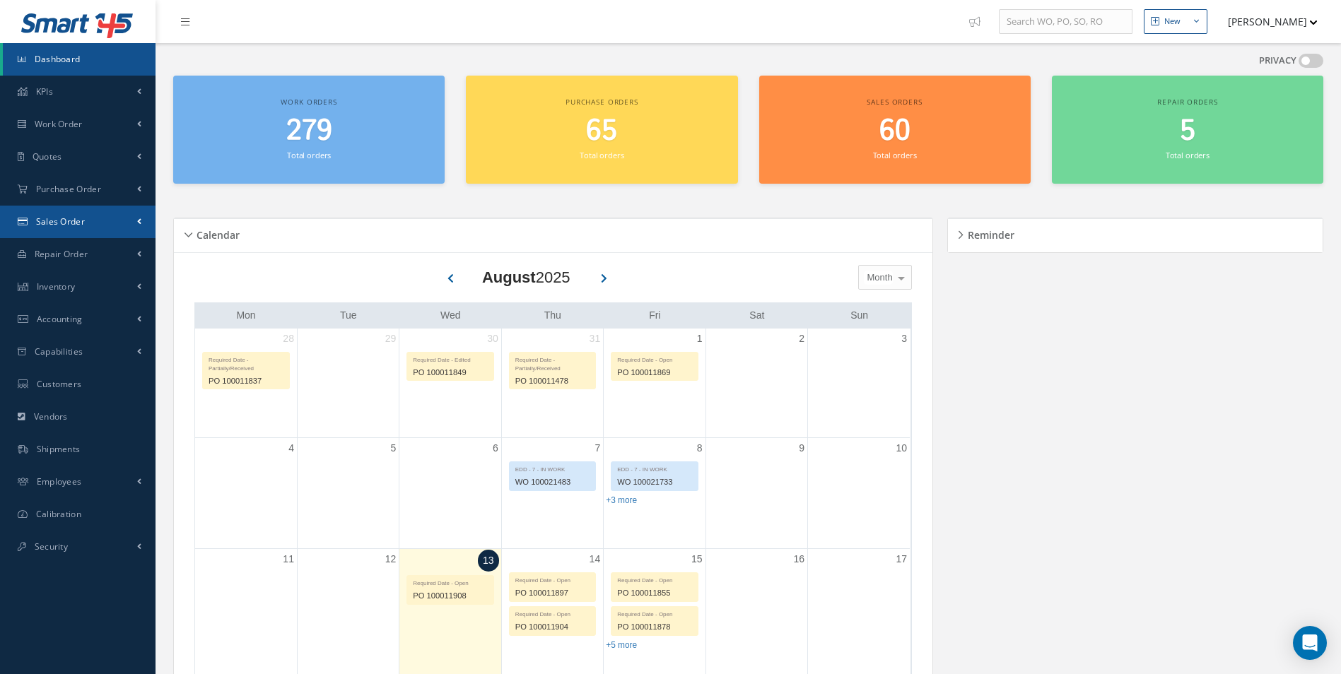
click at [61, 227] on span "Sales Order" at bounding box center [60, 222] width 49 height 12
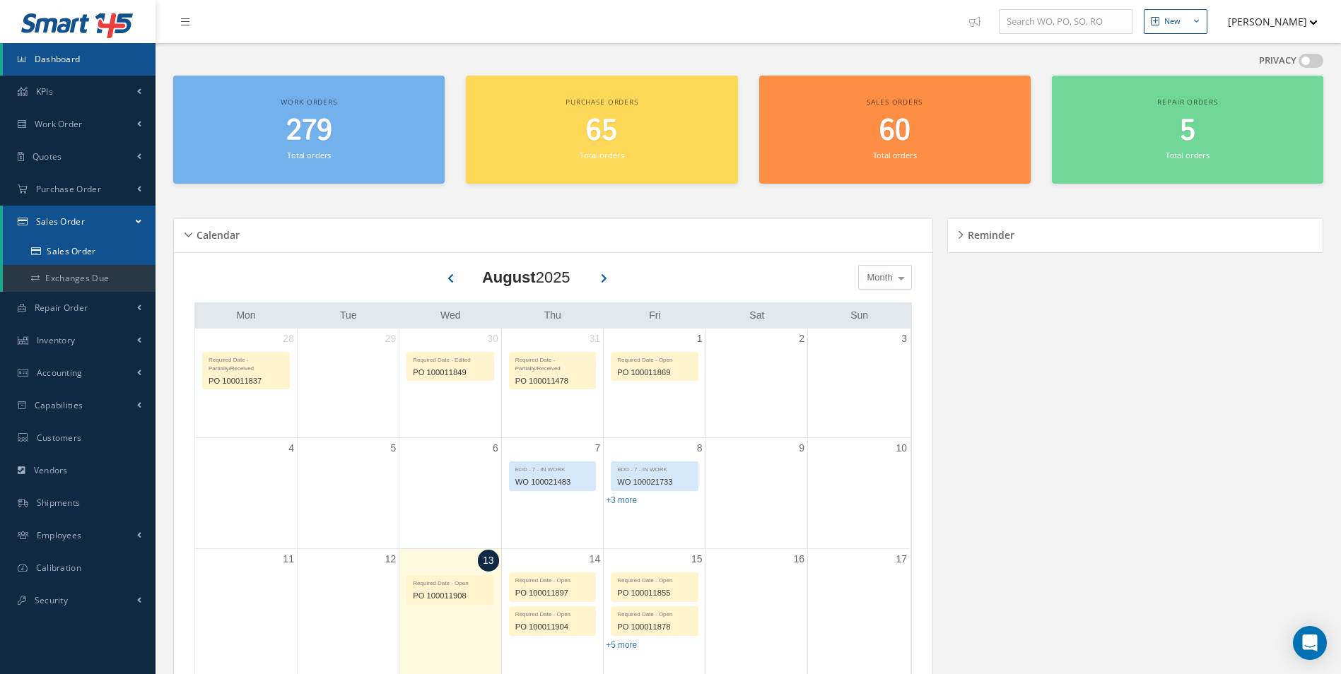
click at [77, 242] on link "Sales Order" at bounding box center [79, 251] width 153 height 27
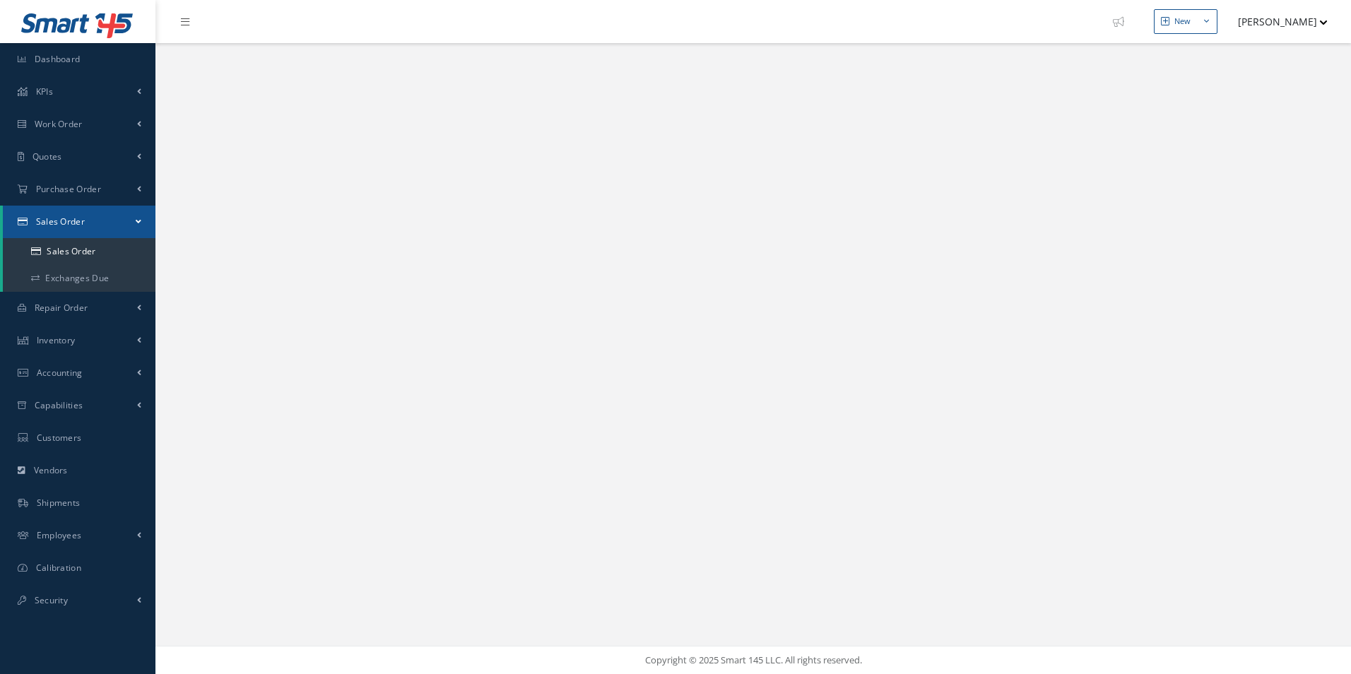
select select "25"
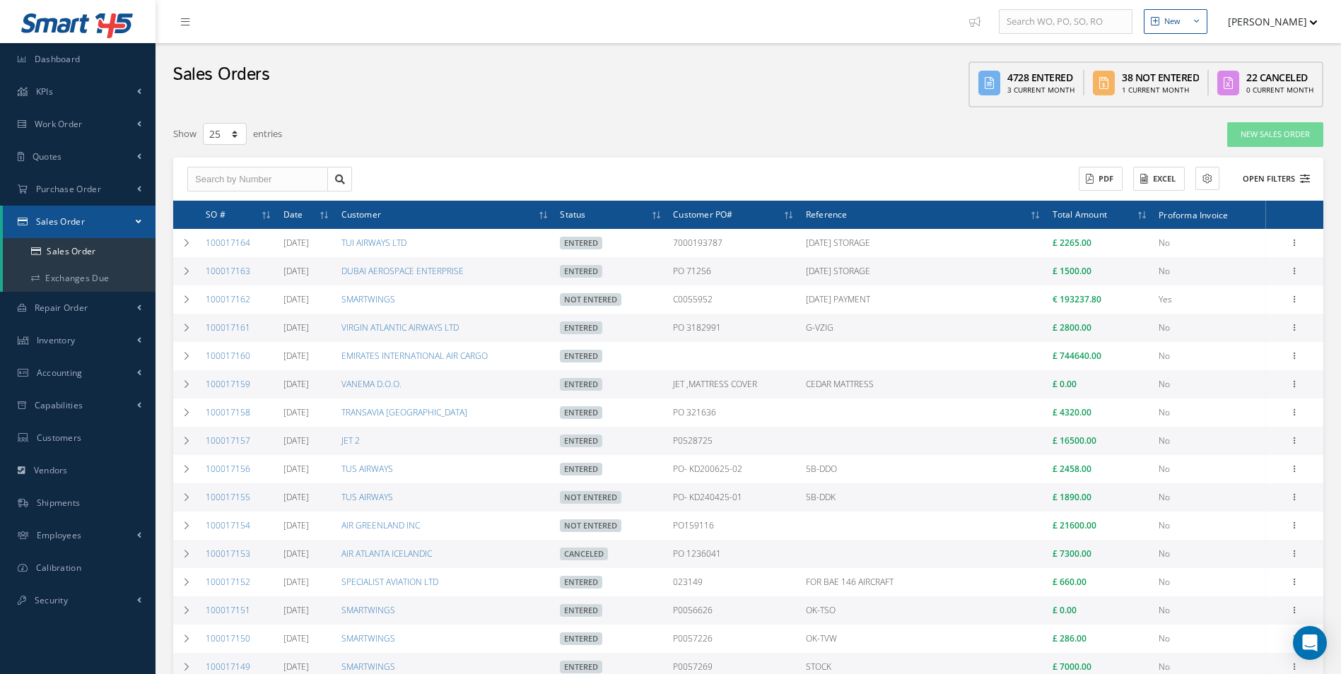
click at [1308, 179] on icon at bounding box center [1305, 179] width 10 height 10
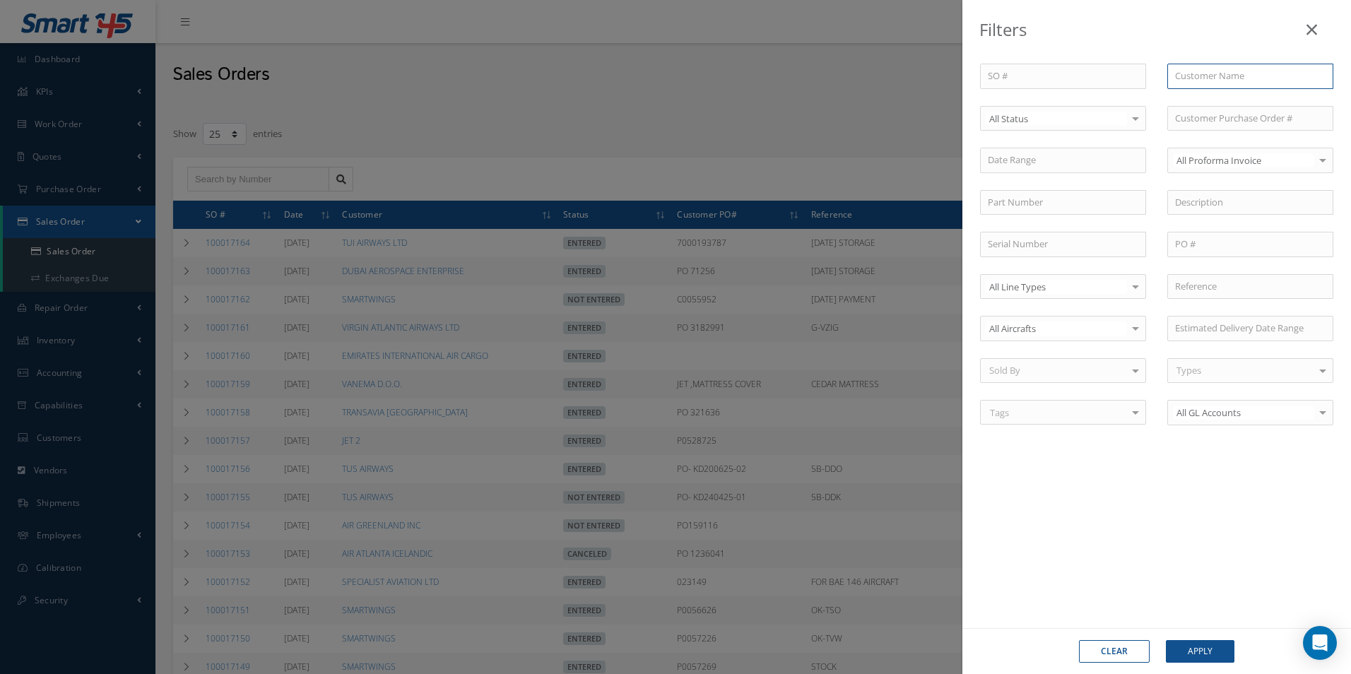
click at [1200, 76] on input "text" at bounding box center [1251, 76] width 166 height 25
click at [1189, 97] on span "ROYAL JET LLC" at bounding box center [1205, 101] width 60 height 13
type input "ROYAL JET LLC"
click at [1199, 650] on button "Apply" at bounding box center [1200, 651] width 69 height 23
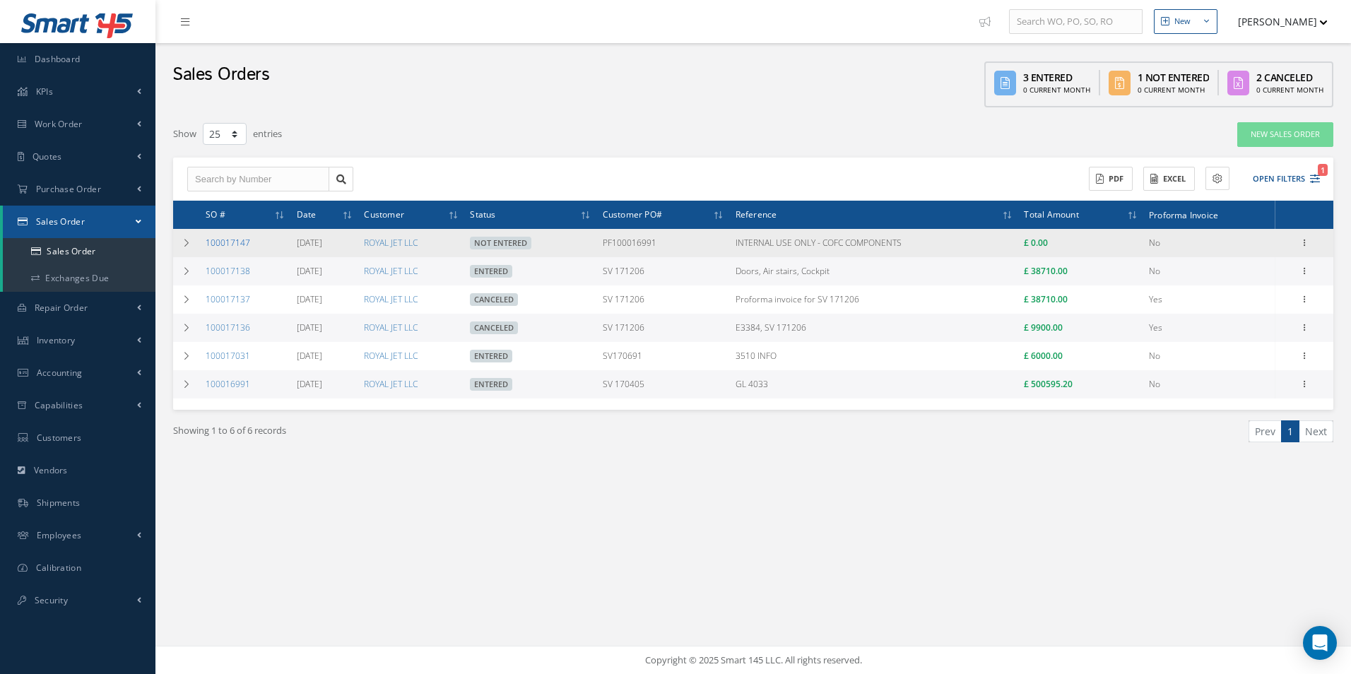
click at [225, 242] on link "100017147" at bounding box center [228, 243] width 45 height 12
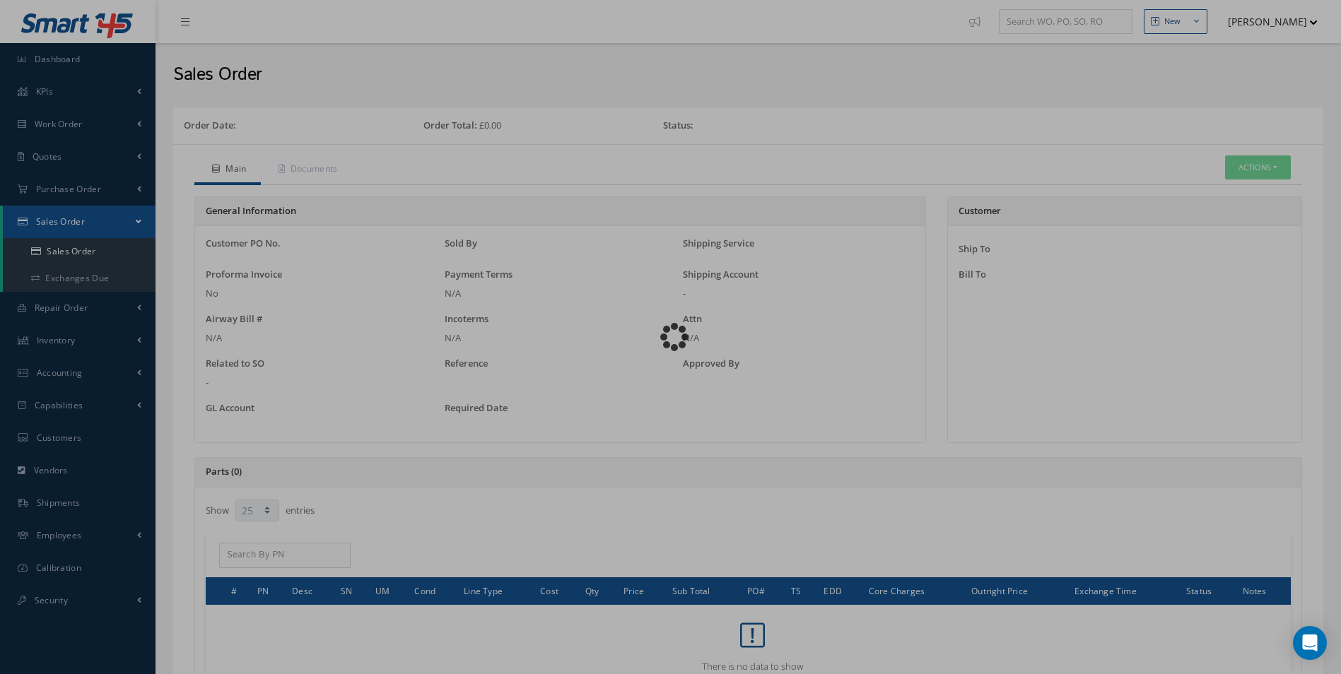
select select "25"
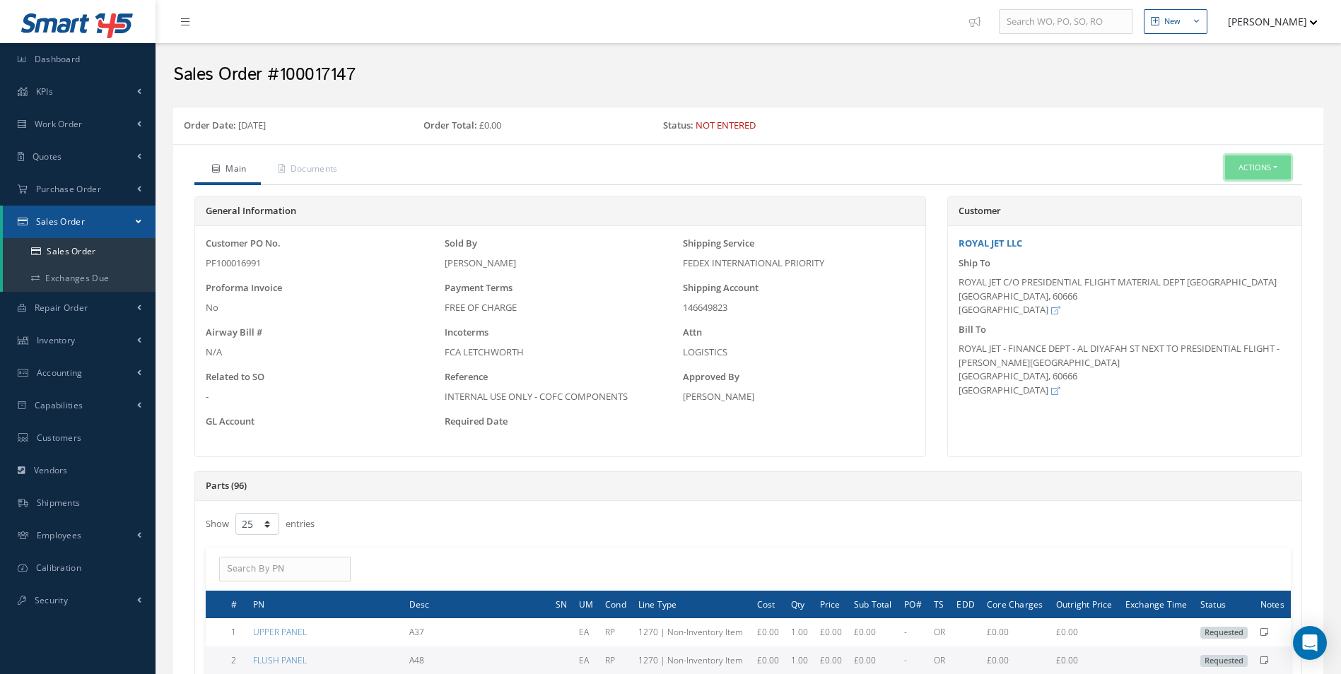
click at [1264, 168] on button "Actions" at bounding box center [1258, 167] width 66 height 25
click at [1226, 217] on link "Edit" at bounding box center [1236, 210] width 113 height 19
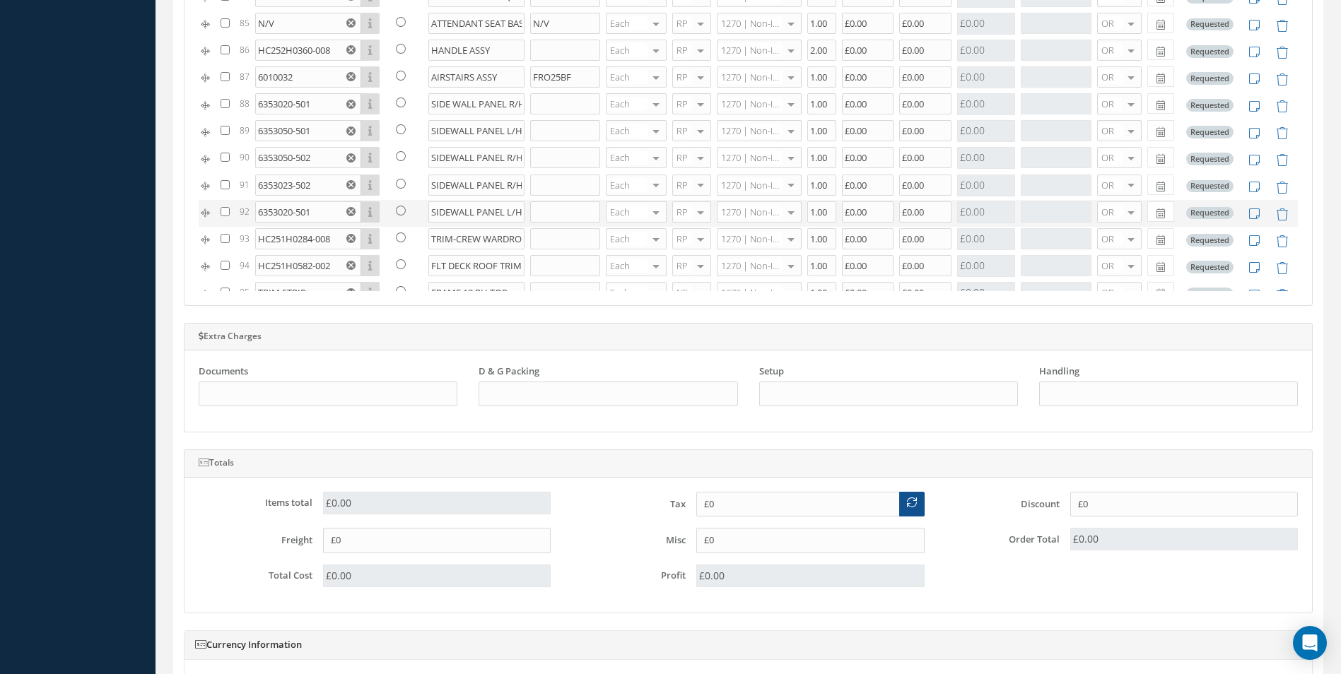
scroll to position [2108, 0]
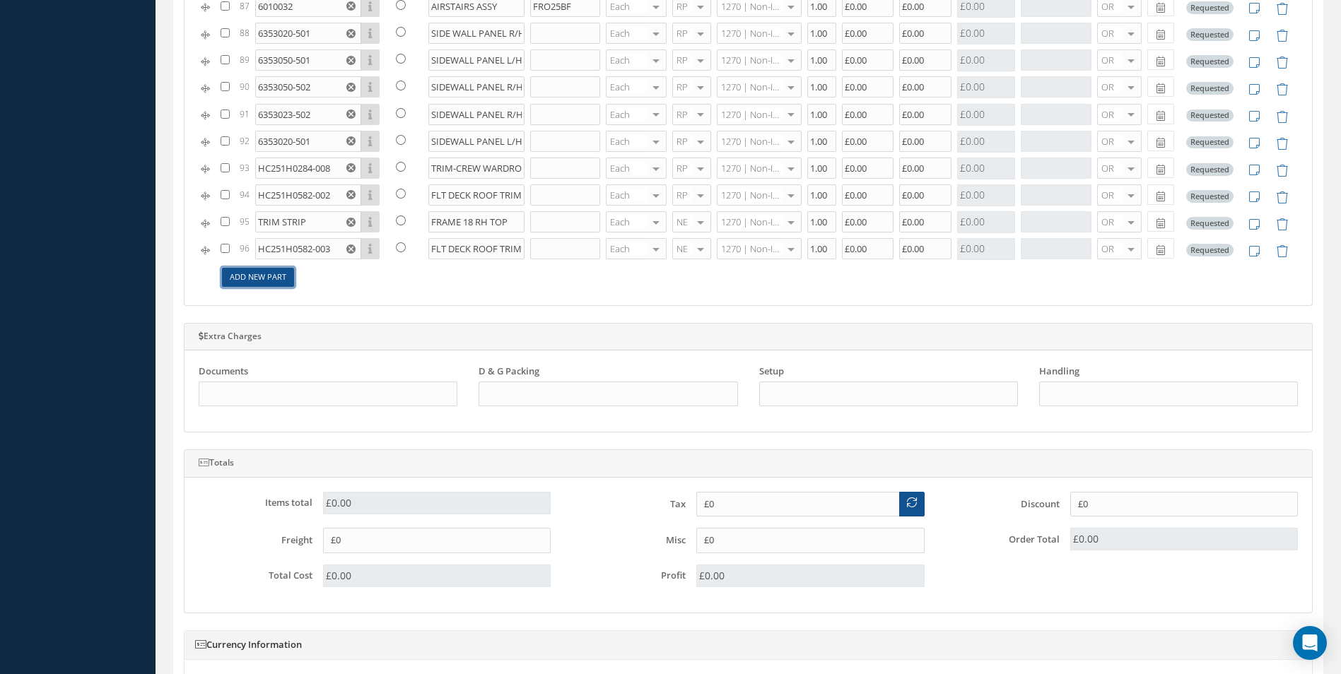
click at [265, 283] on link "Add New Part" at bounding box center [258, 277] width 72 height 19
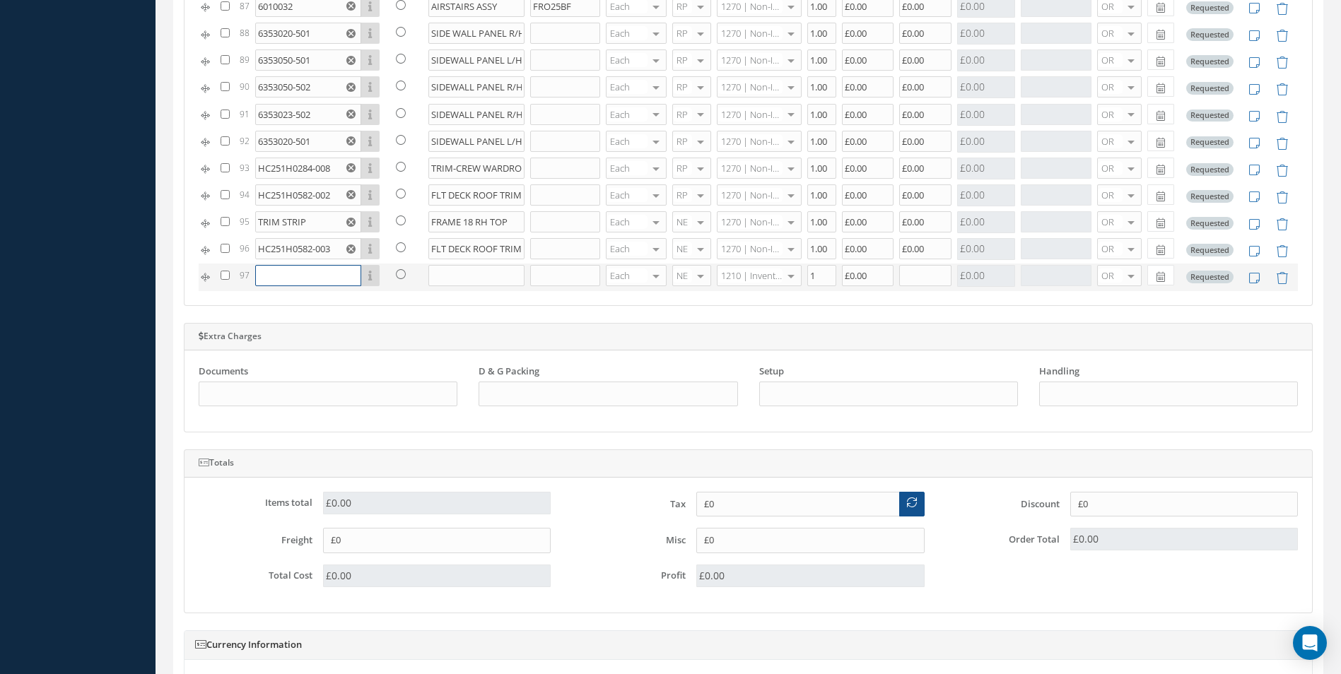
click at [270, 276] on input "text" at bounding box center [308, 275] width 106 height 21
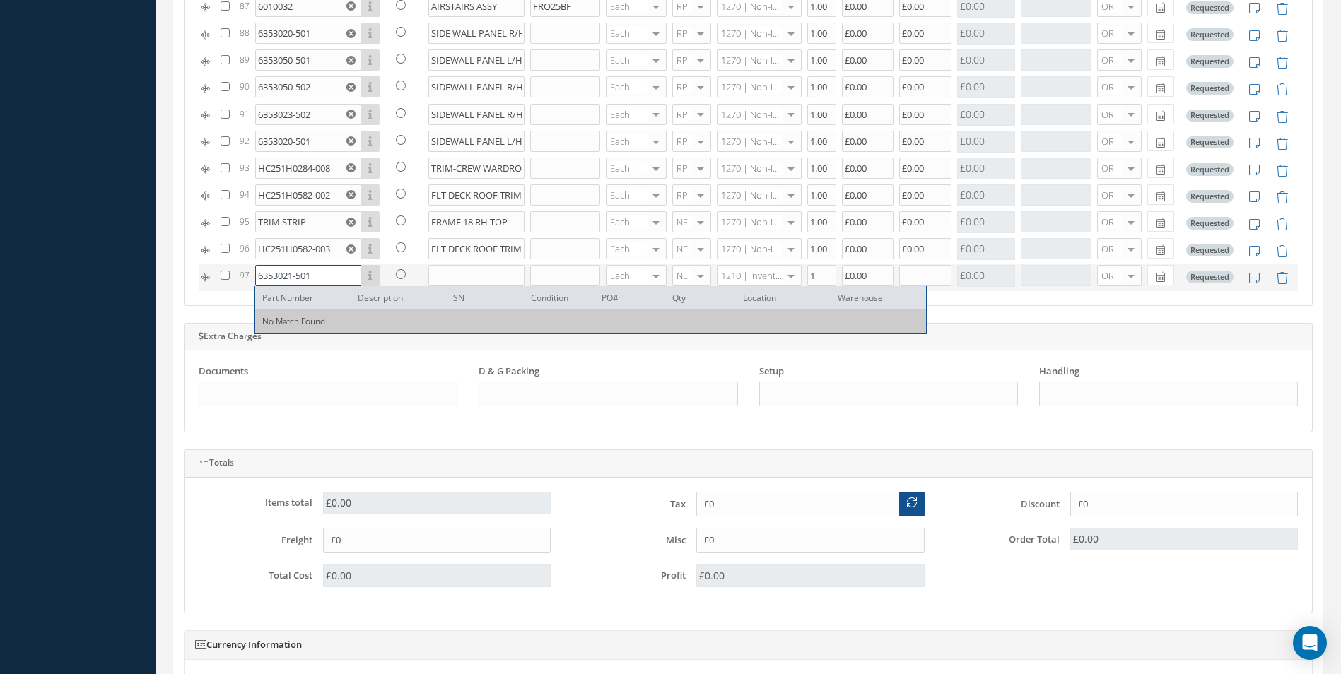
type input "6353021-501"
click at [450, 271] on input "text" at bounding box center [476, 275] width 97 height 21
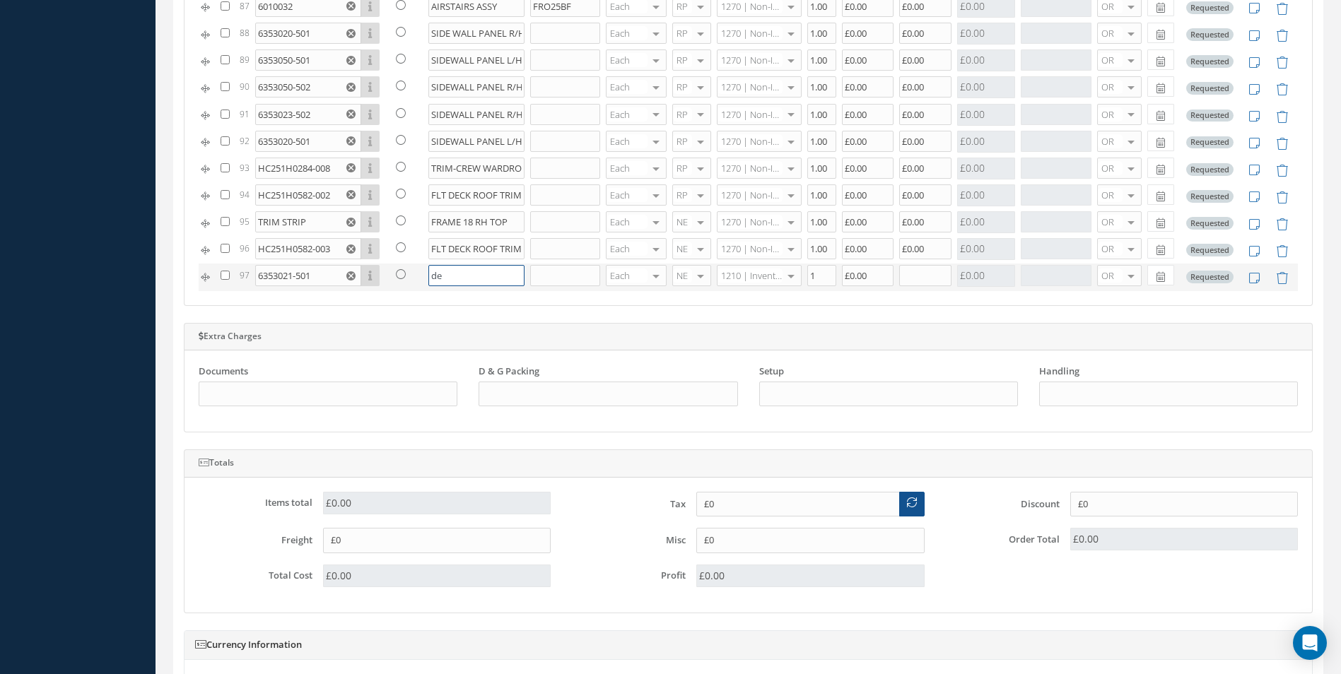
type input "e"
type input "SIDEWALL"
type input "1270"
click at [744, 305] on span "1270 | Non-Inventory Item" at bounding box center [748, 304] width 59 height 24
click at [813, 277] on input "1" at bounding box center [821, 275] width 29 height 21
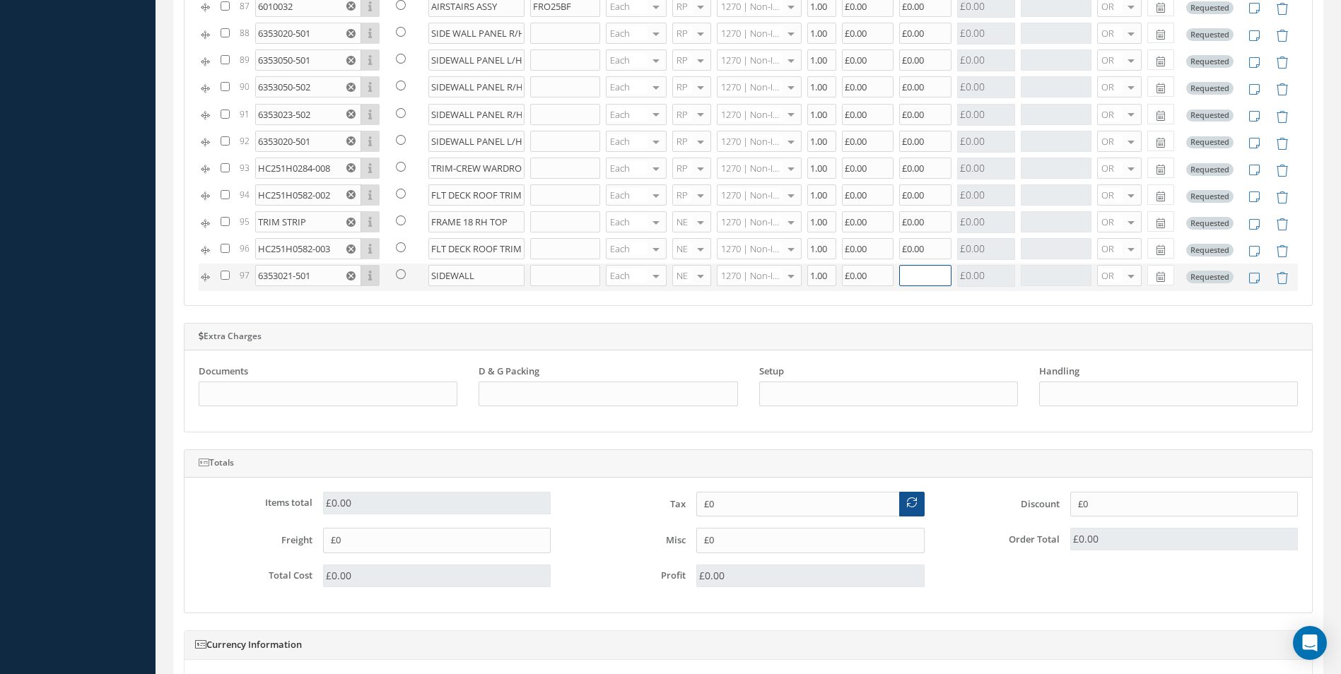
click at [899, 278] on input "text" at bounding box center [925, 275] width 52 height 21
type input "1"
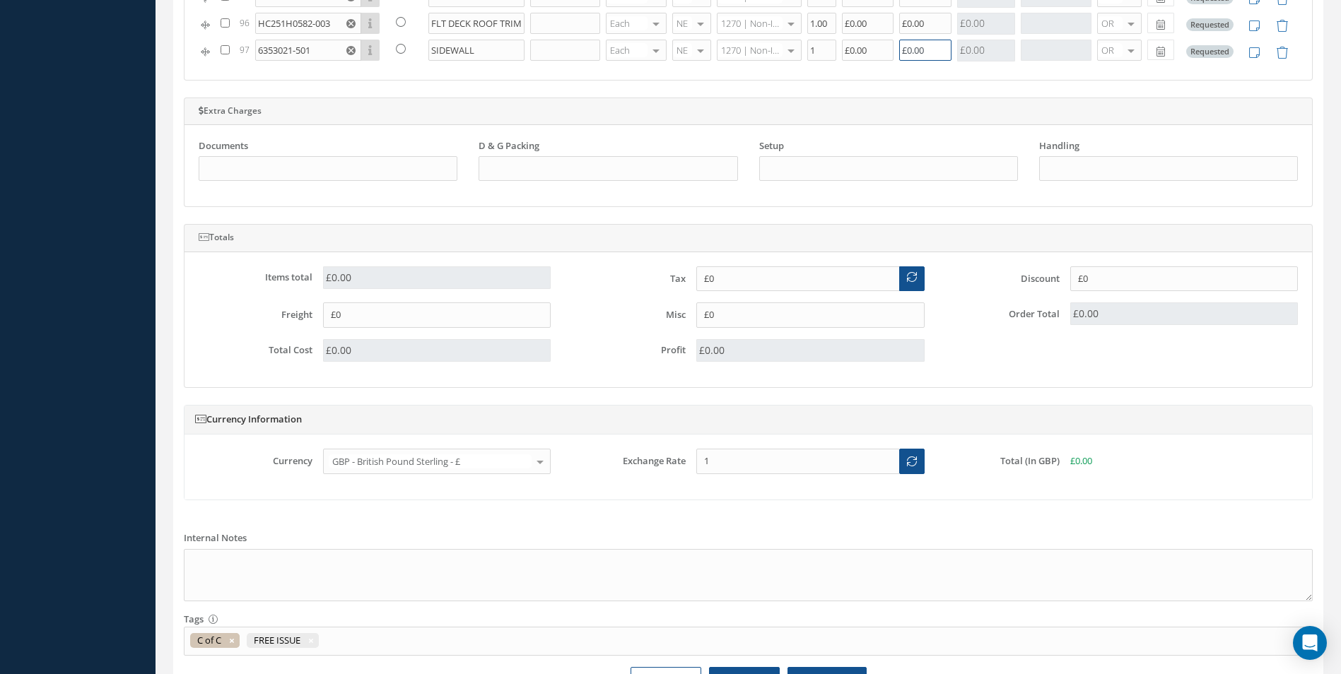
scroll to position [1202, 0]
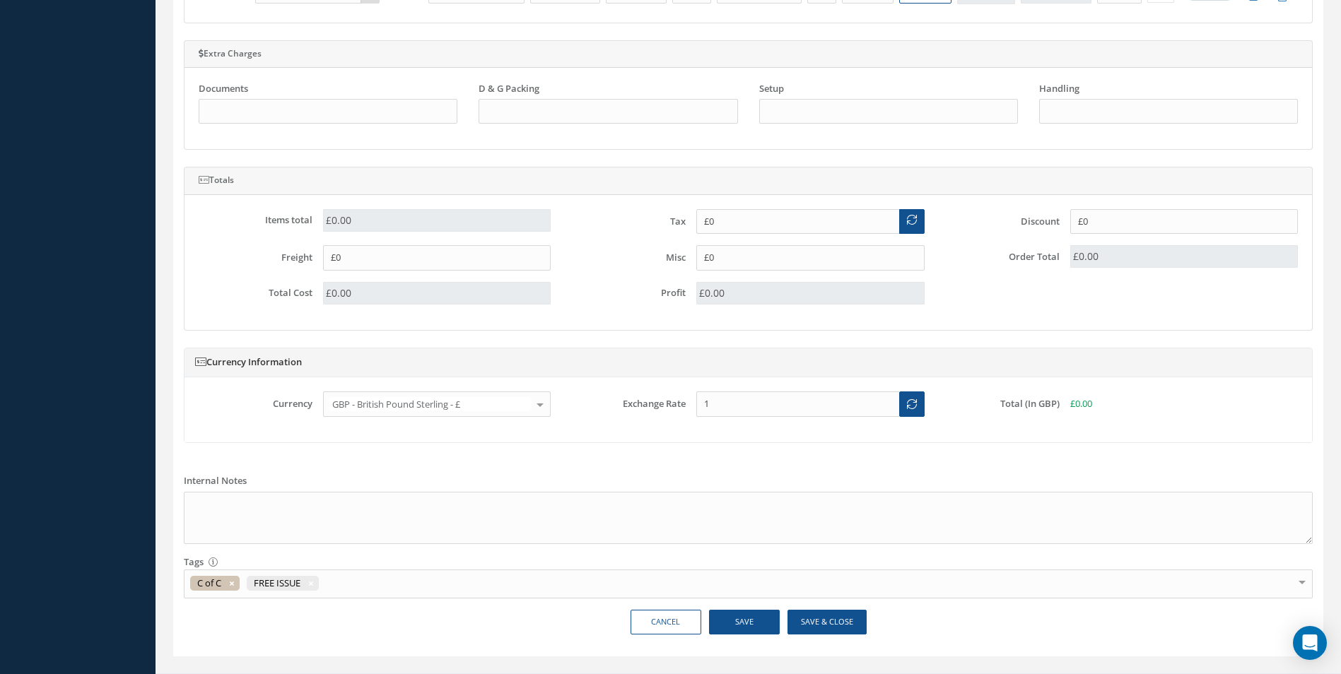
type input "£0.00"
click at [748, 621] on button "Save" at bounding box center [744, 622] width 71 height 25
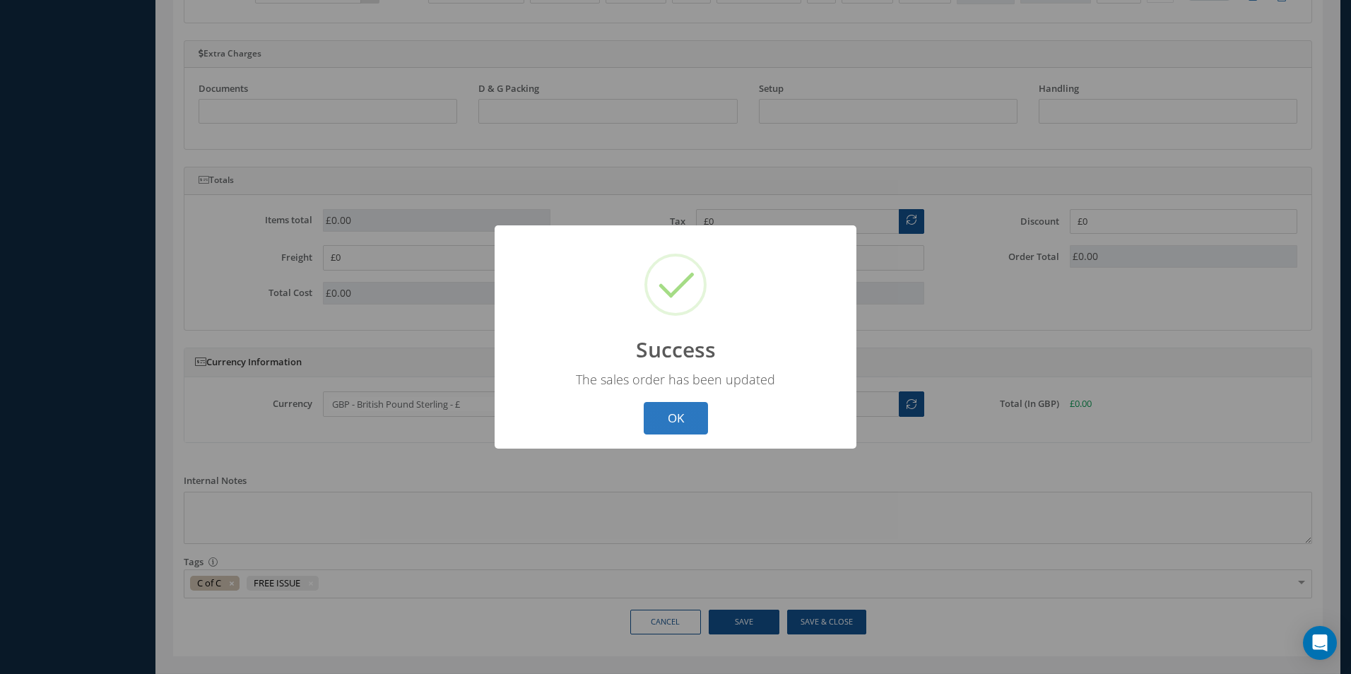
click at [677, 405] on button "OK" at bounding box center [676, 418] width 64 height 33
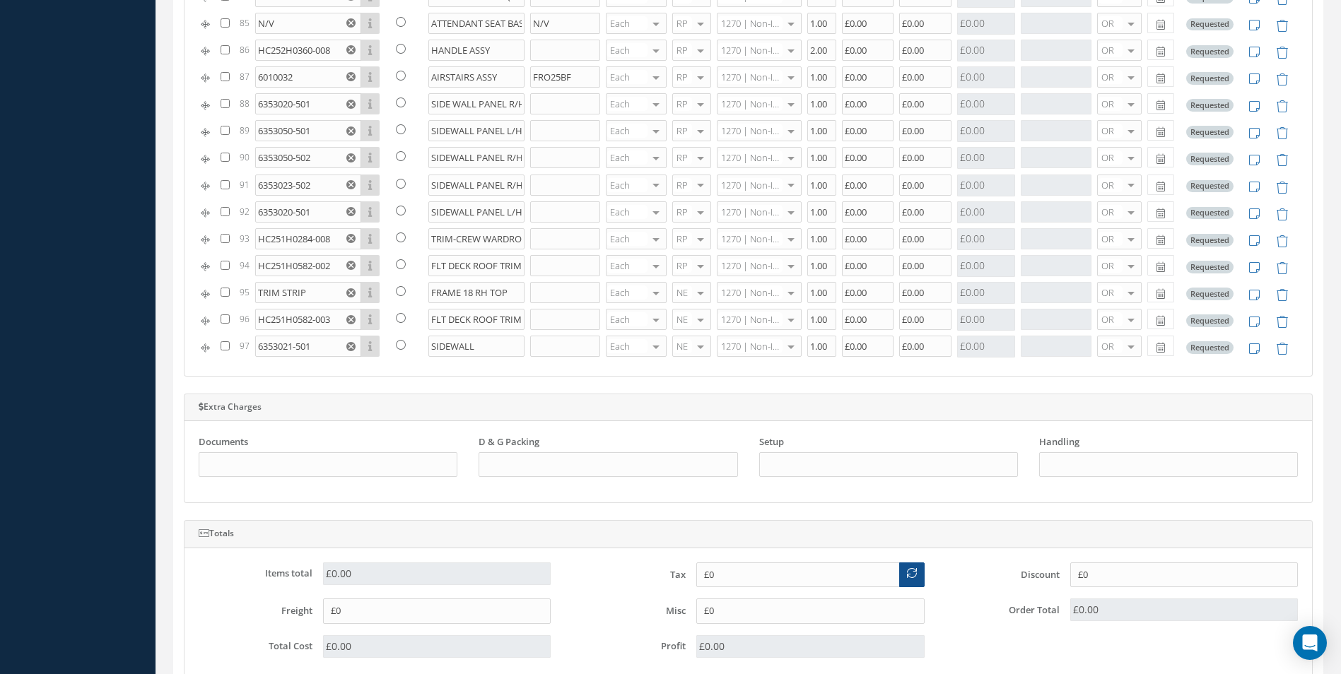
scroll to position [2134, 0]
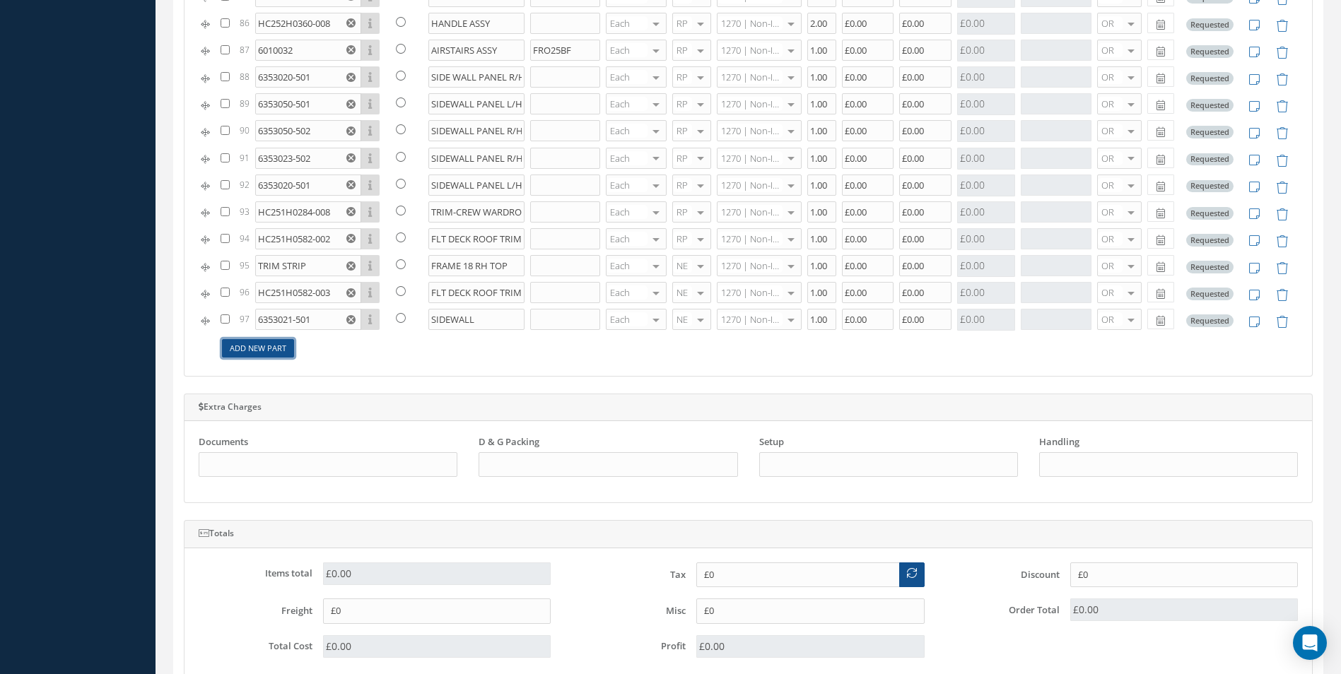
click at [263, 346] on link "Add New Part" at bounding box center [258, 348] width 72 height 19
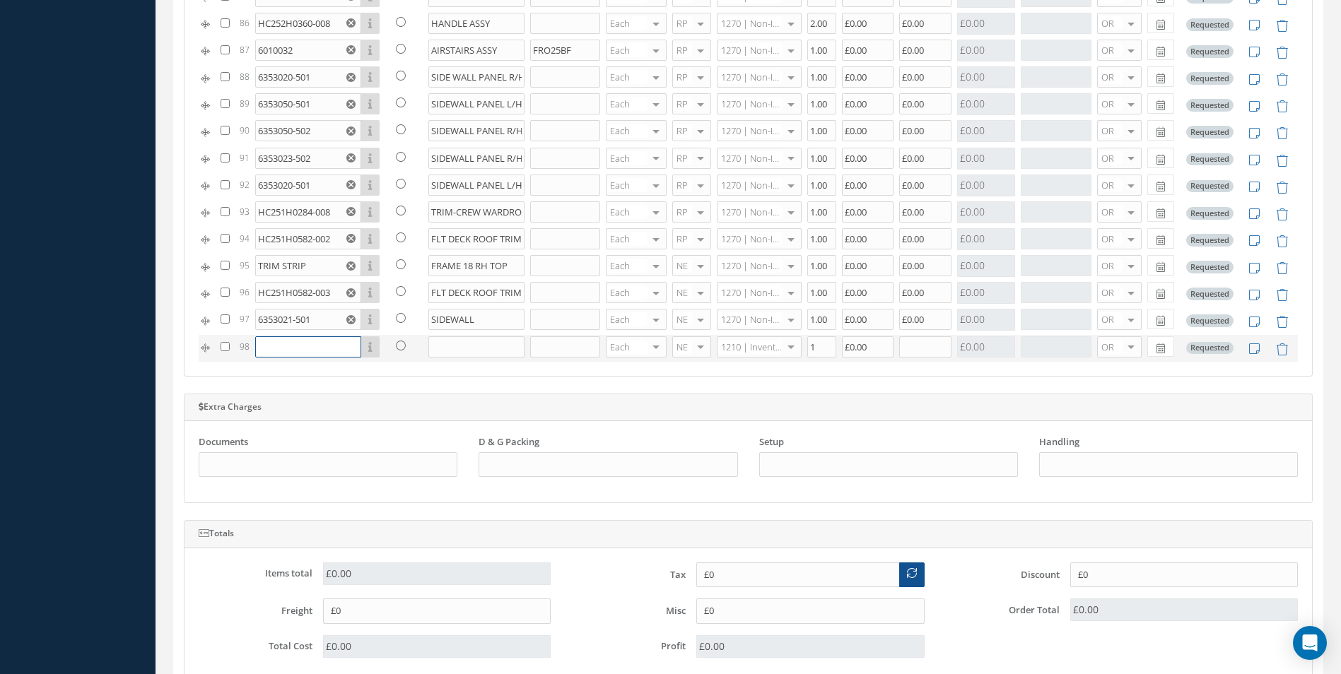
click at [265, 346] on input "text" at bounding box center [308, 346] width 106 height 21
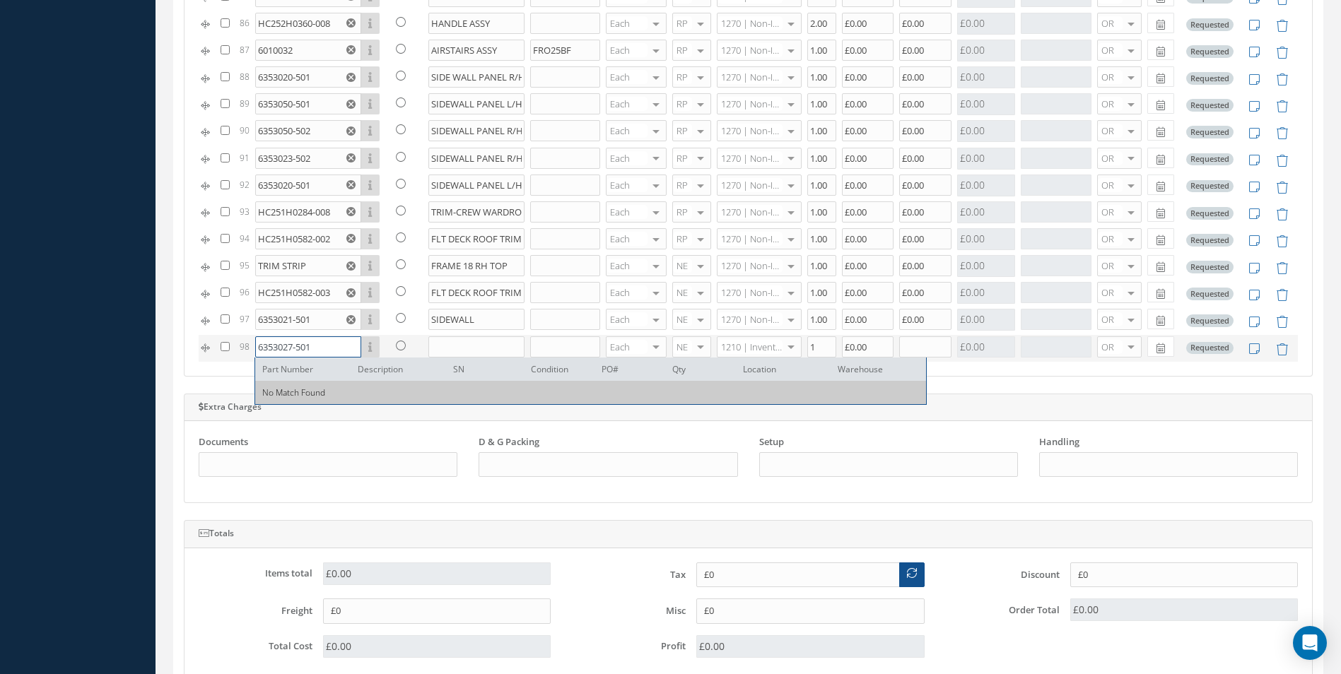
type input "6353027-501"
click at [454, 349] on input "text" at bounding box center [476, 346] width 97 height 21
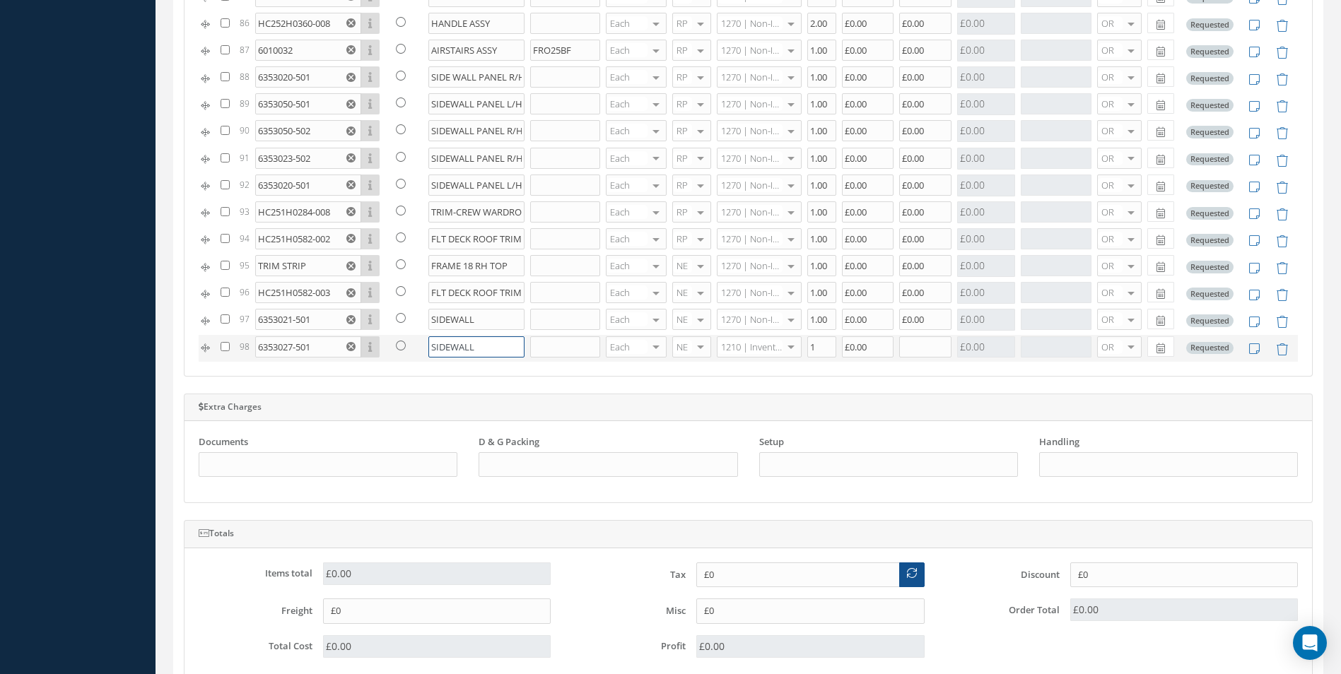
type input "SIDEWALL"
type input "1270"
click at [744, 381] on span "1270 | Non-Inventory Item" at bounding box center [748, 375] width 59 height 24
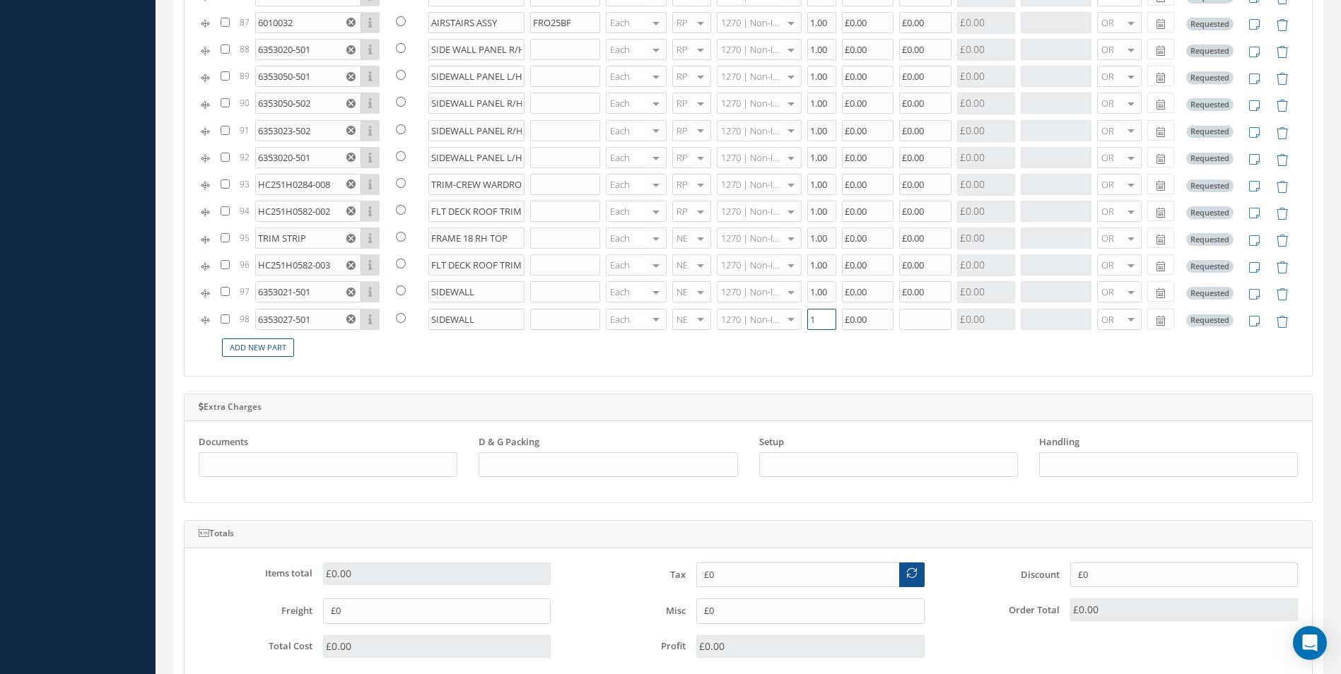
type input "2"
click at [908, 316] on input "text" at bounding box center [925, 319] width 52 height 21
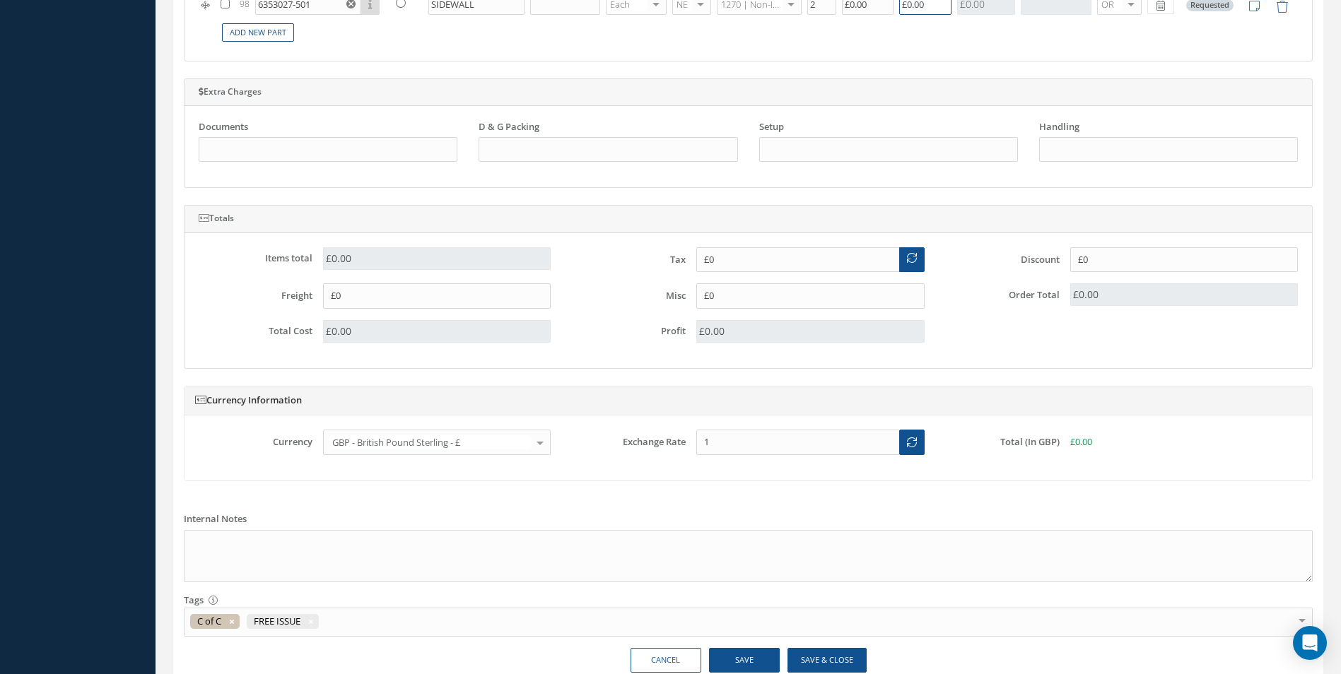
scroll to position [1202, 0]
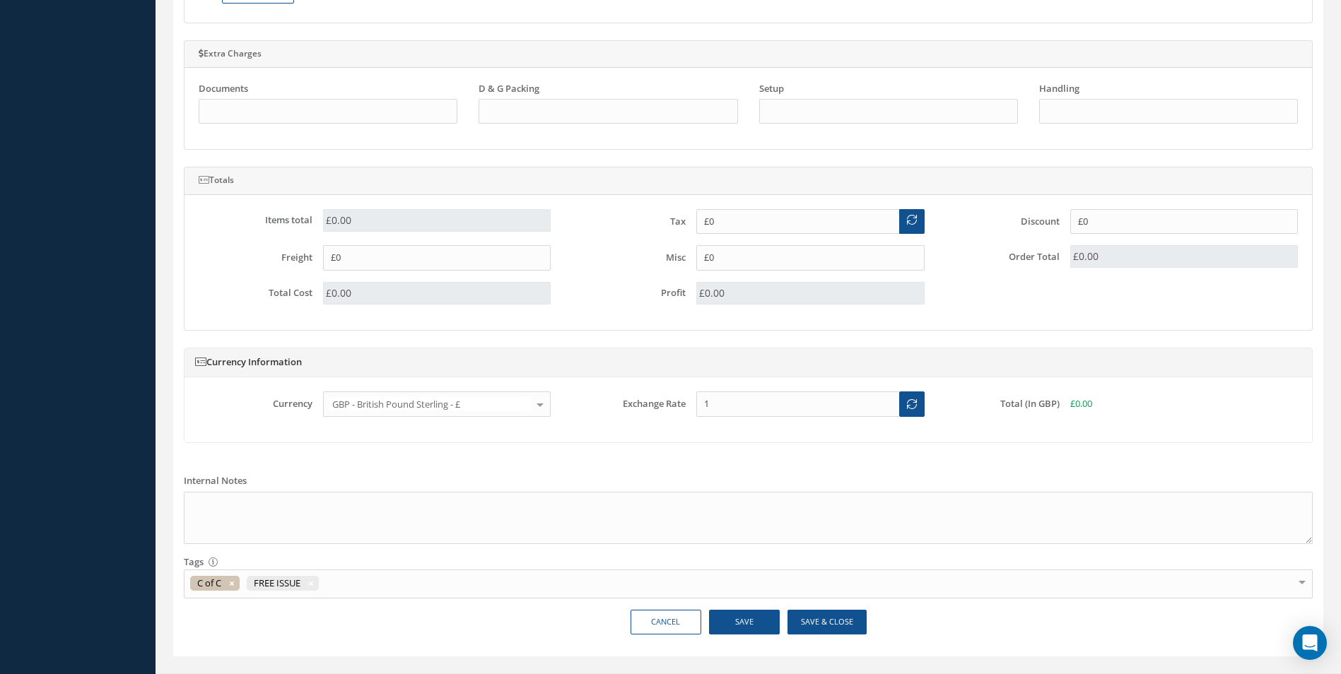
type input "£0.00"
click at [751, 616] on button "Save" at bounding box center [744, 622] width 71 height 25
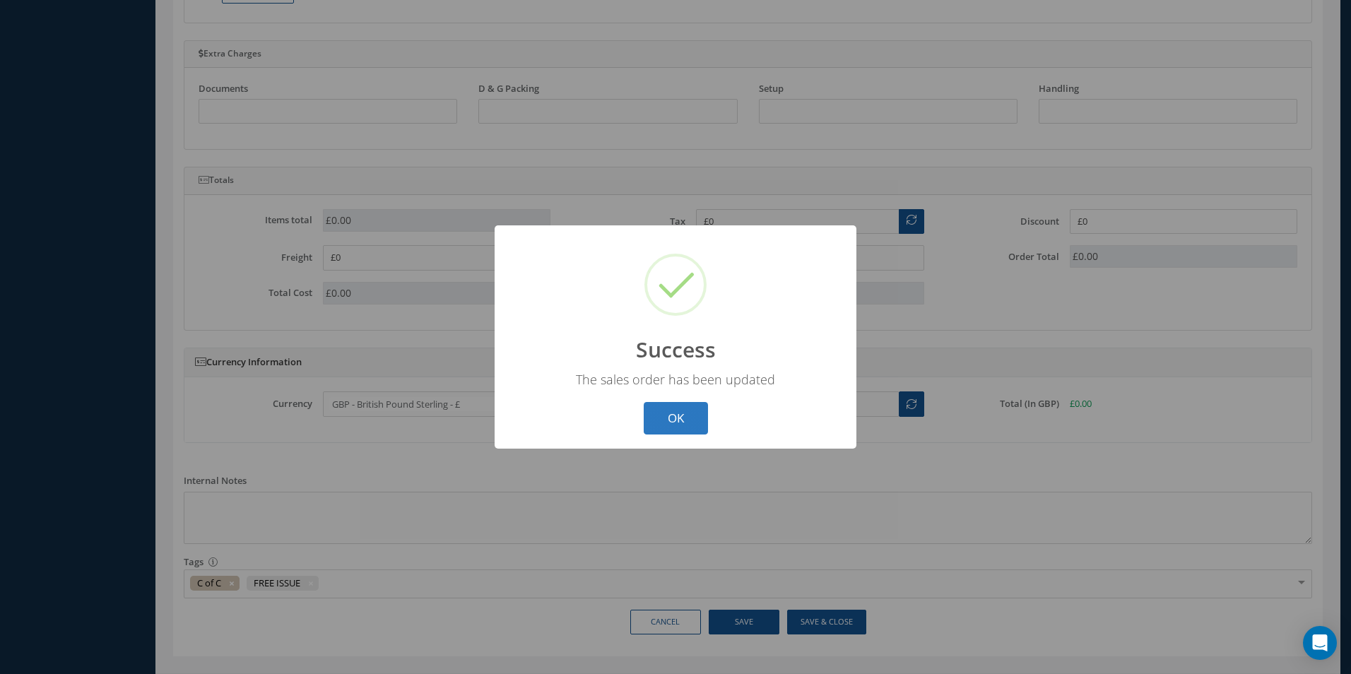
click at [660, 421] on button "OK" at bounding box center [676, 418] width 64 height 33
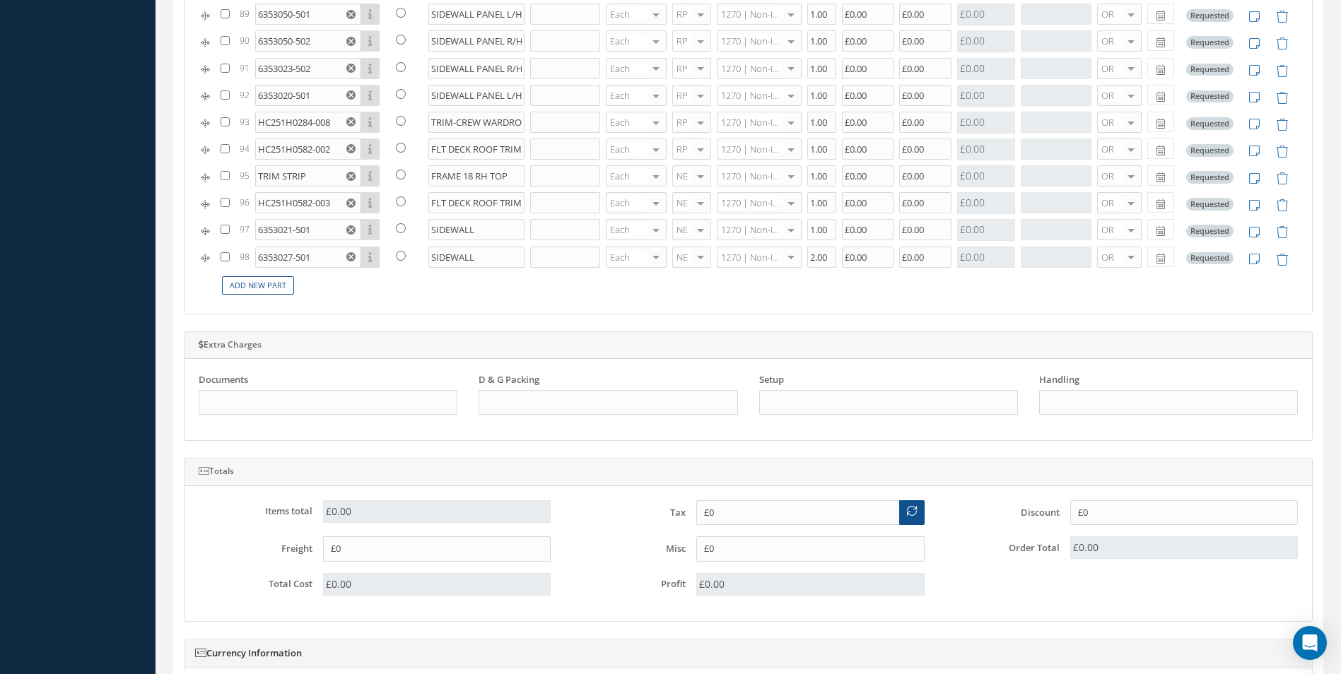
scroll to position [848, 0]
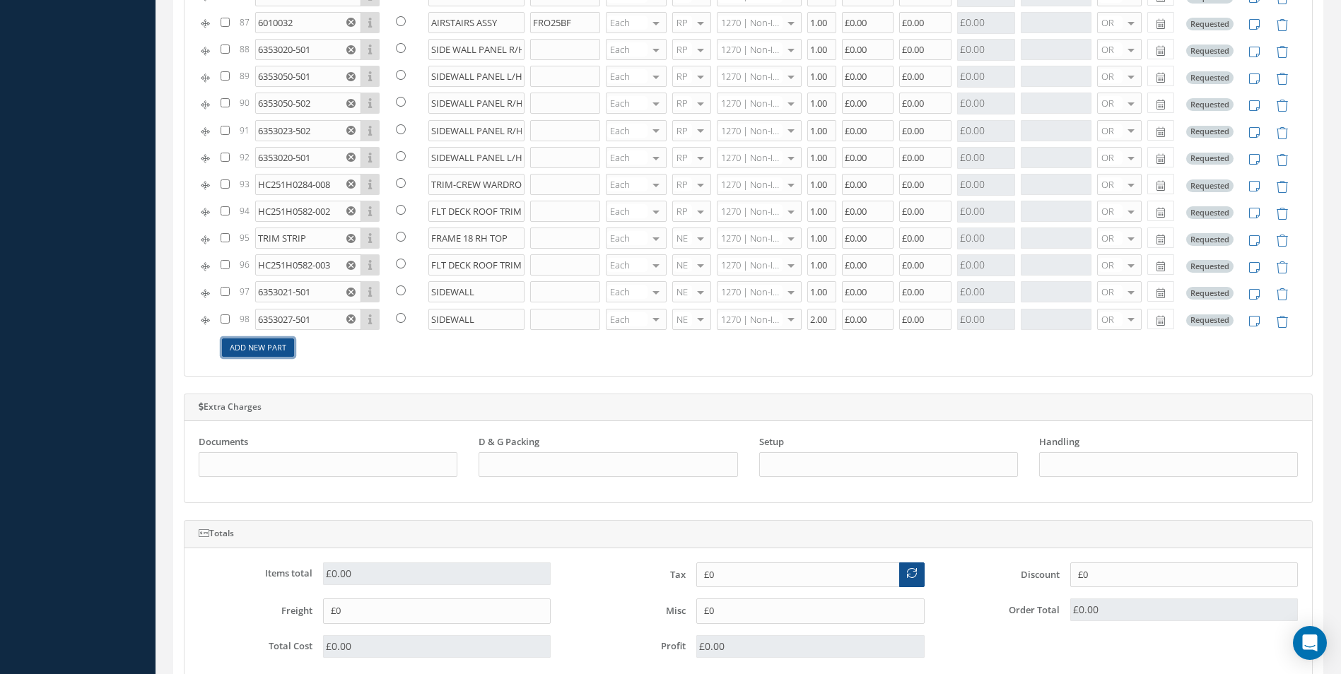
click at [276, 348] on link "Add New Part" at bounding box center [258, 348] width 72 height 19
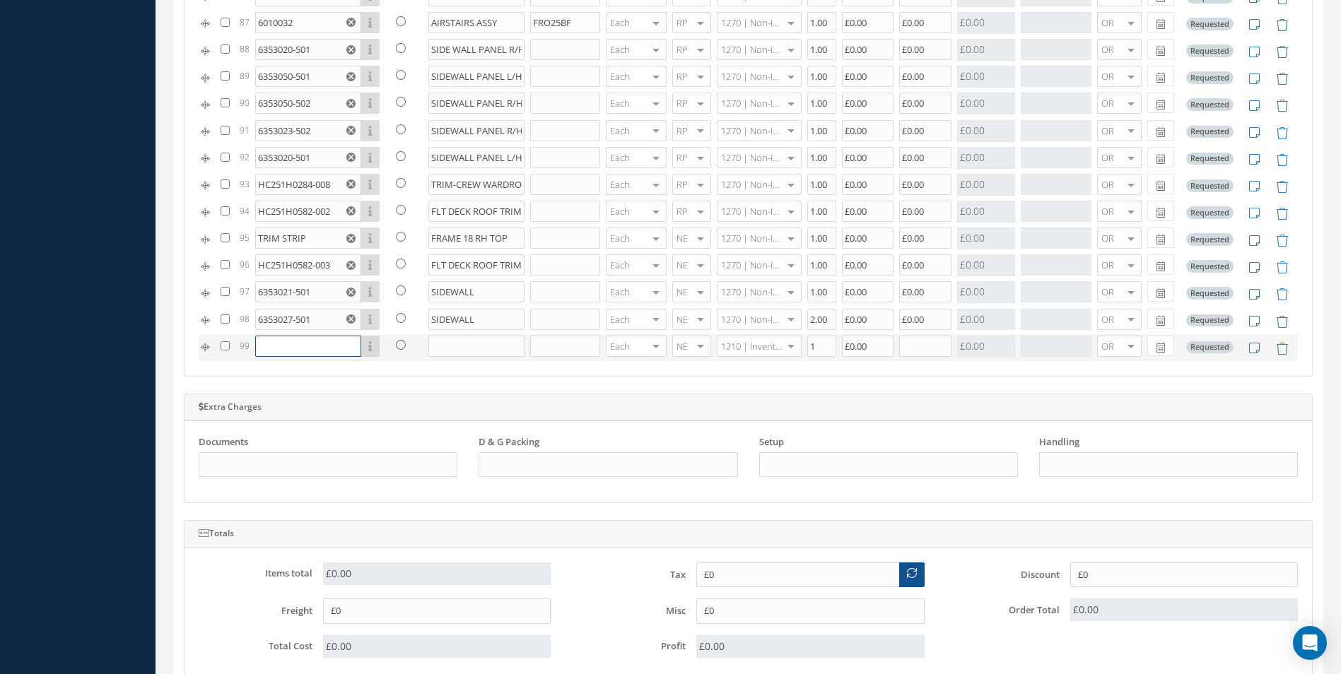
click at [276, 349] on input "text" at bounding box center [308, 346] width 106 height 21
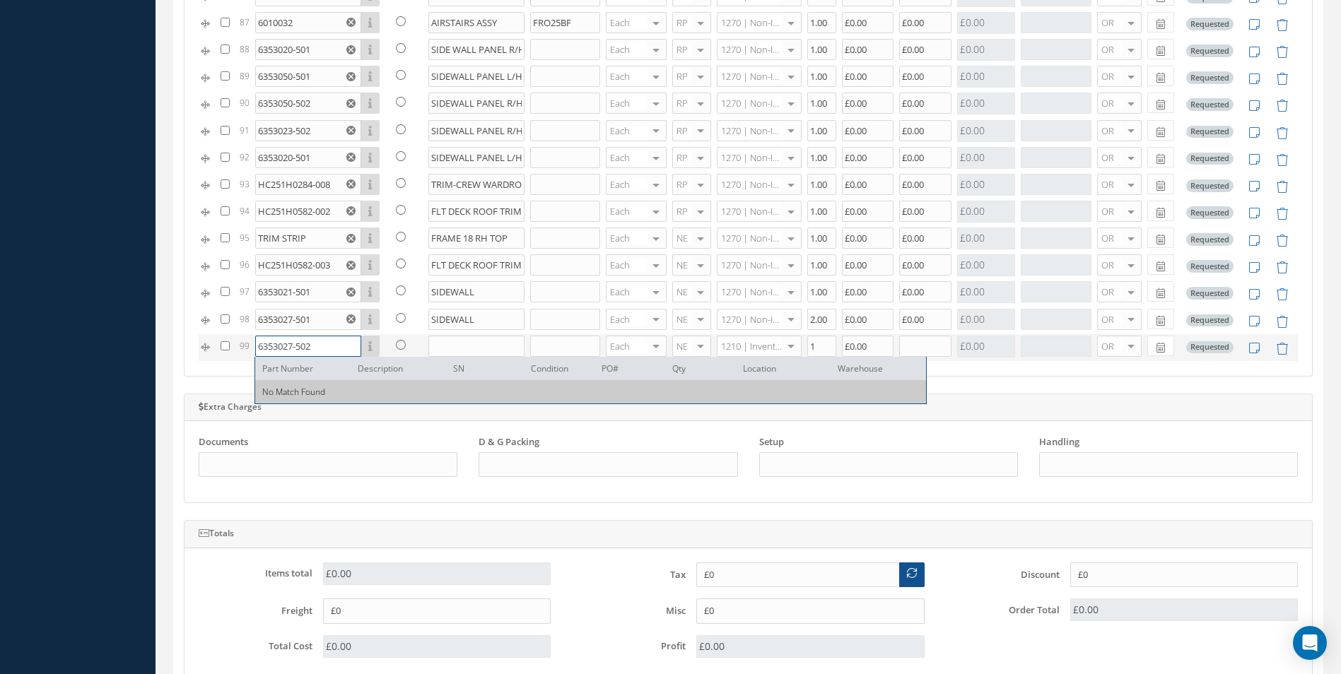
type input "6353027-502"
click at [453, 348] on input "text" at bounding box center [476, 346] width 97 height 21
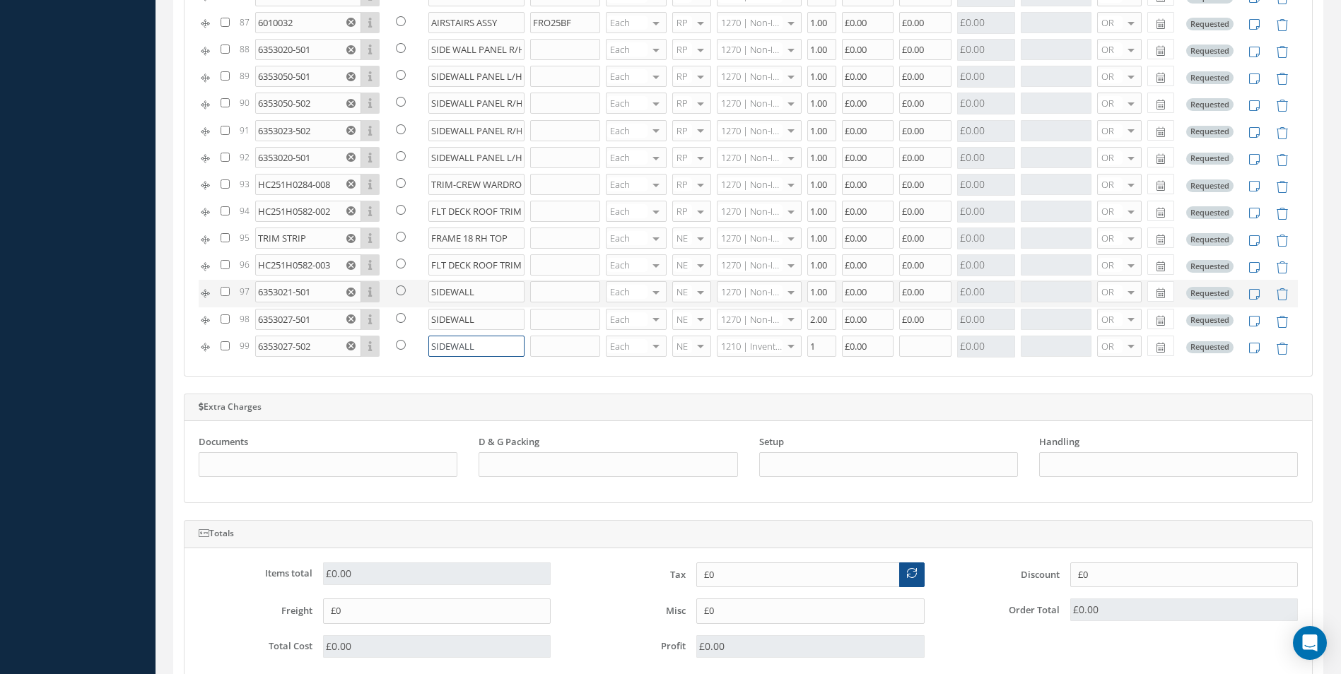
type input "SIDEWALL"
click at [481, 293] on input "SIDEWALL" at bounding box center [476, 291] width 97 height 21
type input "SIDEWALL PANEL"
click at [481, 326] on input "SIDEWALL" at bounding box center [476, 319] width 97 height 21
type input "SIDEWALL PANEL"
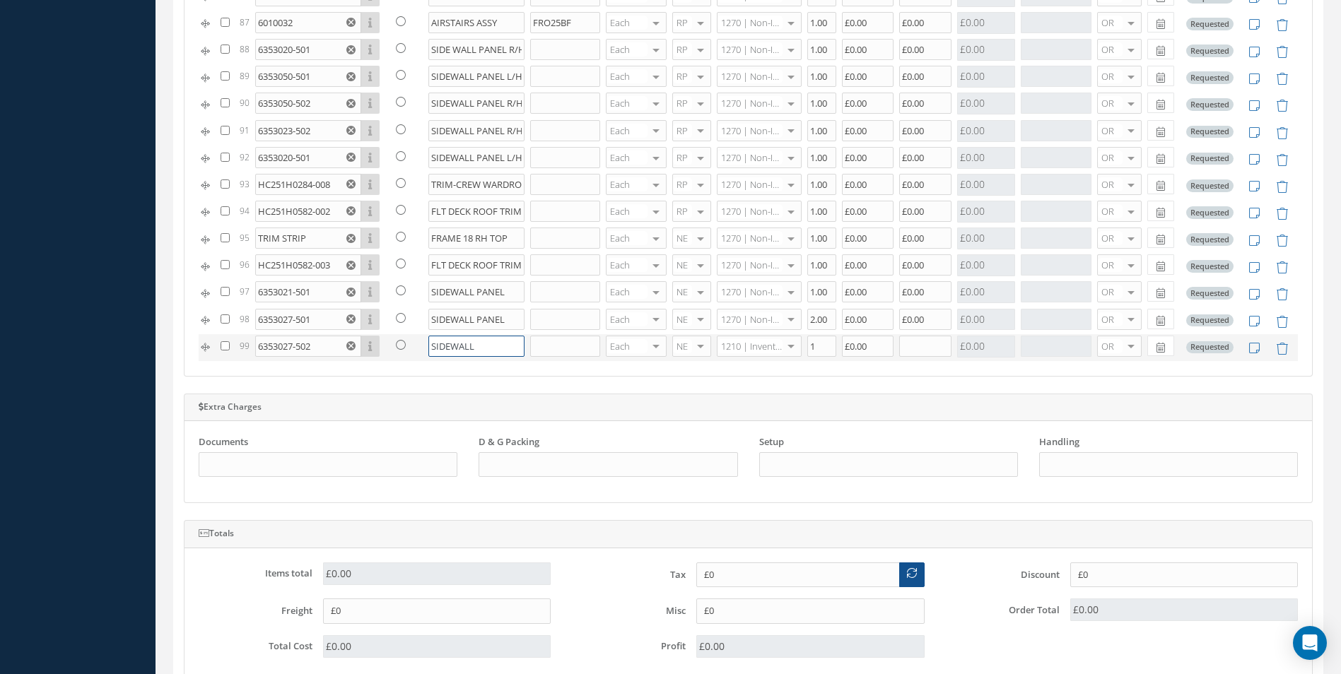
click at [475, 346] on input "SIDEWALL" at bounding box center [476, 346] width 97 height 21
type input "SIDEWALL PANEL"
type input "1270"
click at [773, 379] on span "1270 | Non-Inventory Item" at bounding box center [748, 375] width 59 height 24
click at [809, 343] on input "1" at bounding box center [821, 346] width 29 height 21
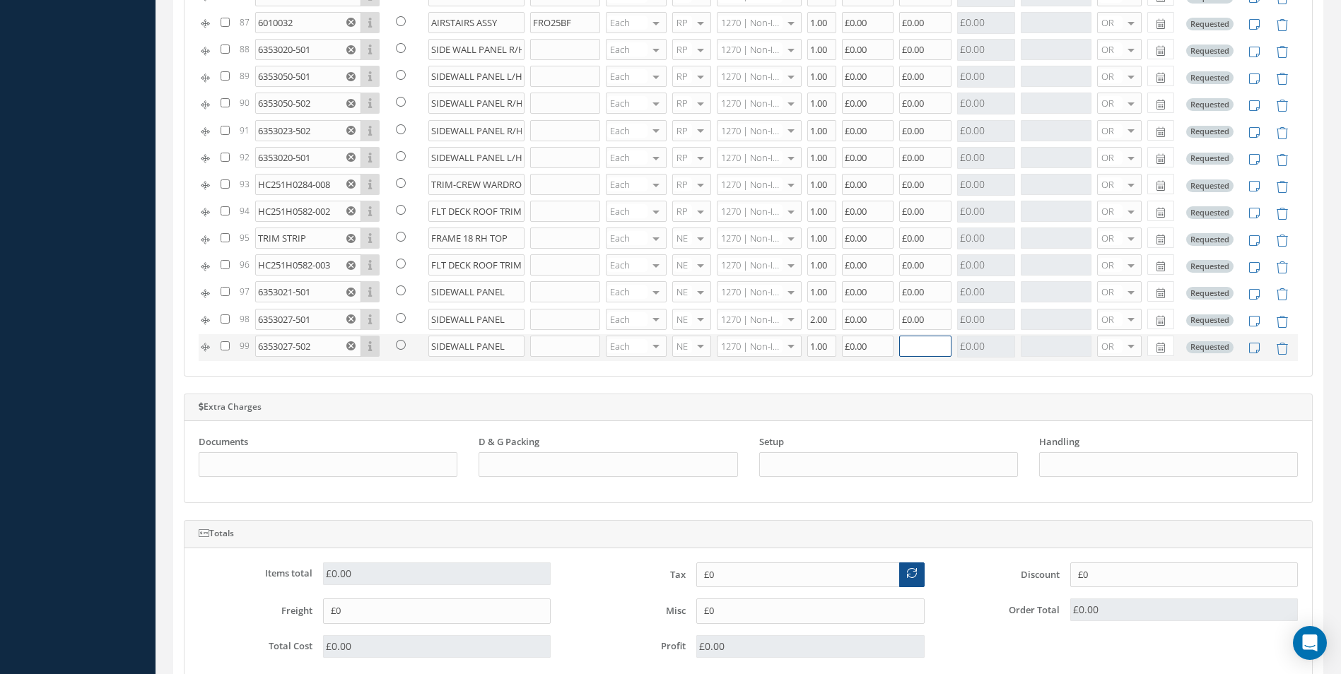
click at [915, 348] on input "text" at bounding box center [925, 346] width 52 height 21
type input "1"
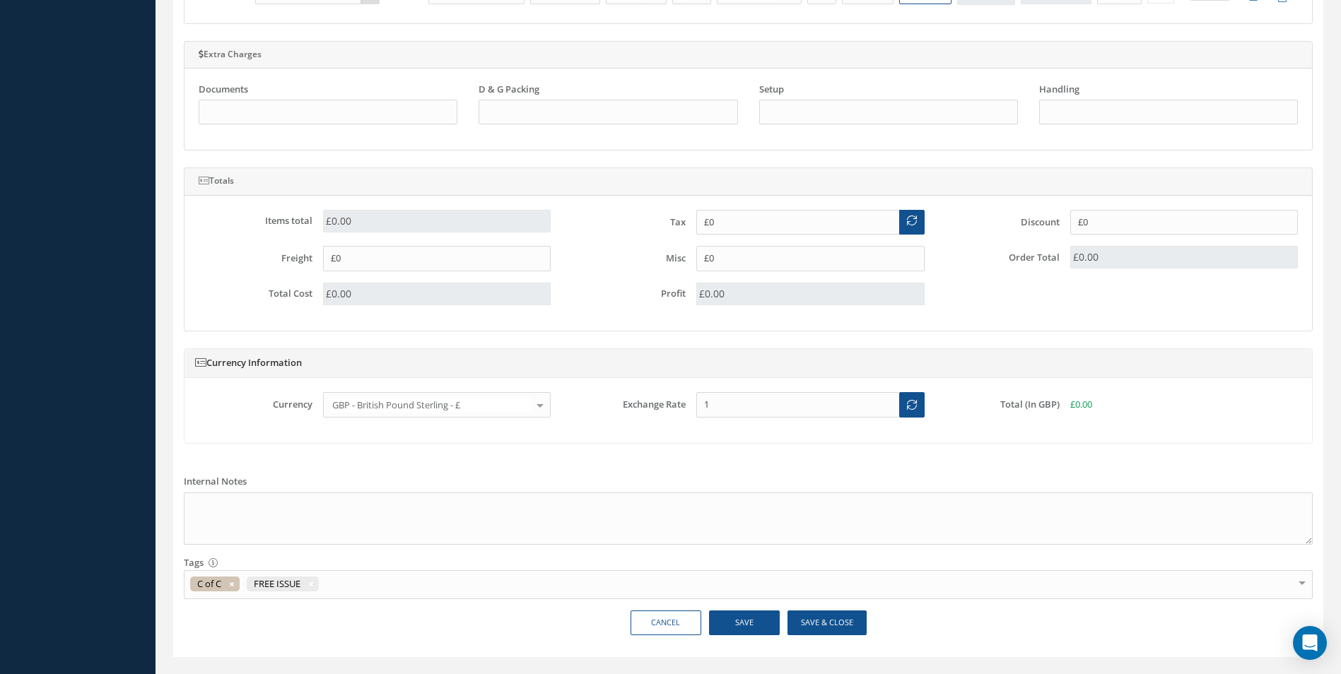
scroll to position [1230, 0]
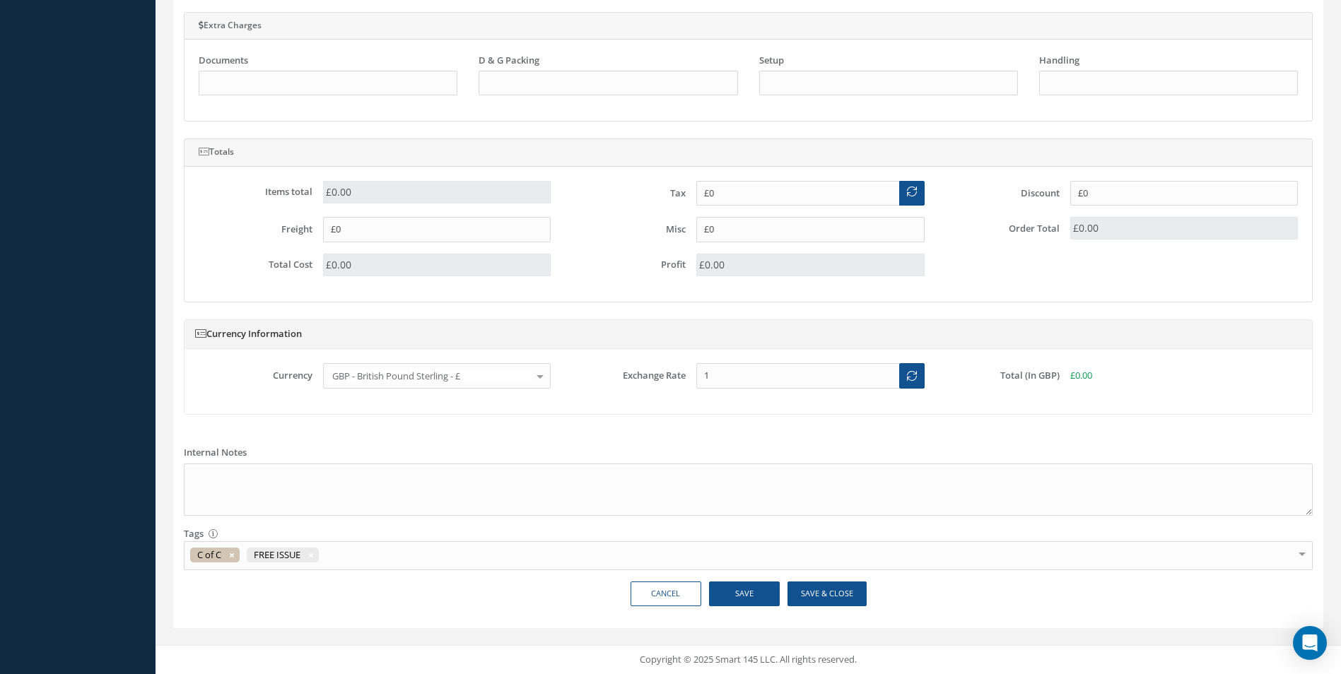
type input "£0.00"
click at [751, 584] on button "Save" at bounding box center [744, 594] width 71 height 25
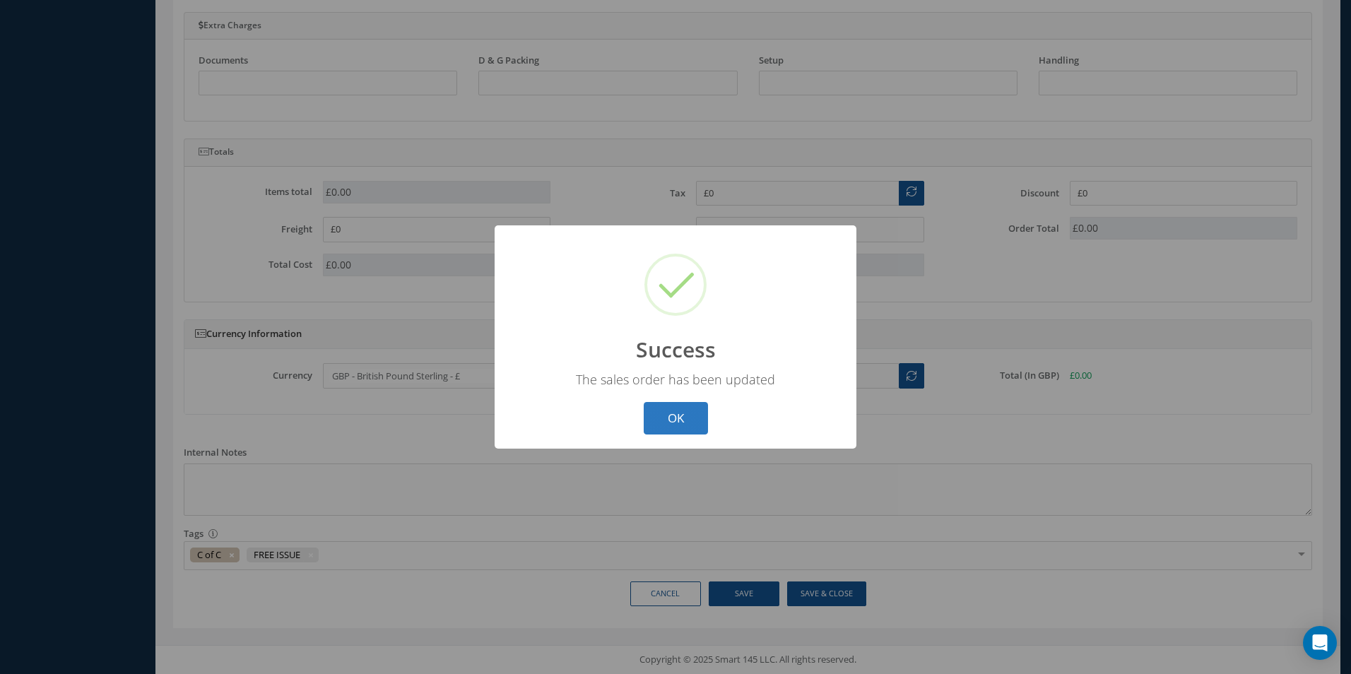
click at [694, 419] on button "OK" at bounding box center [676, 418] width 64 height 33
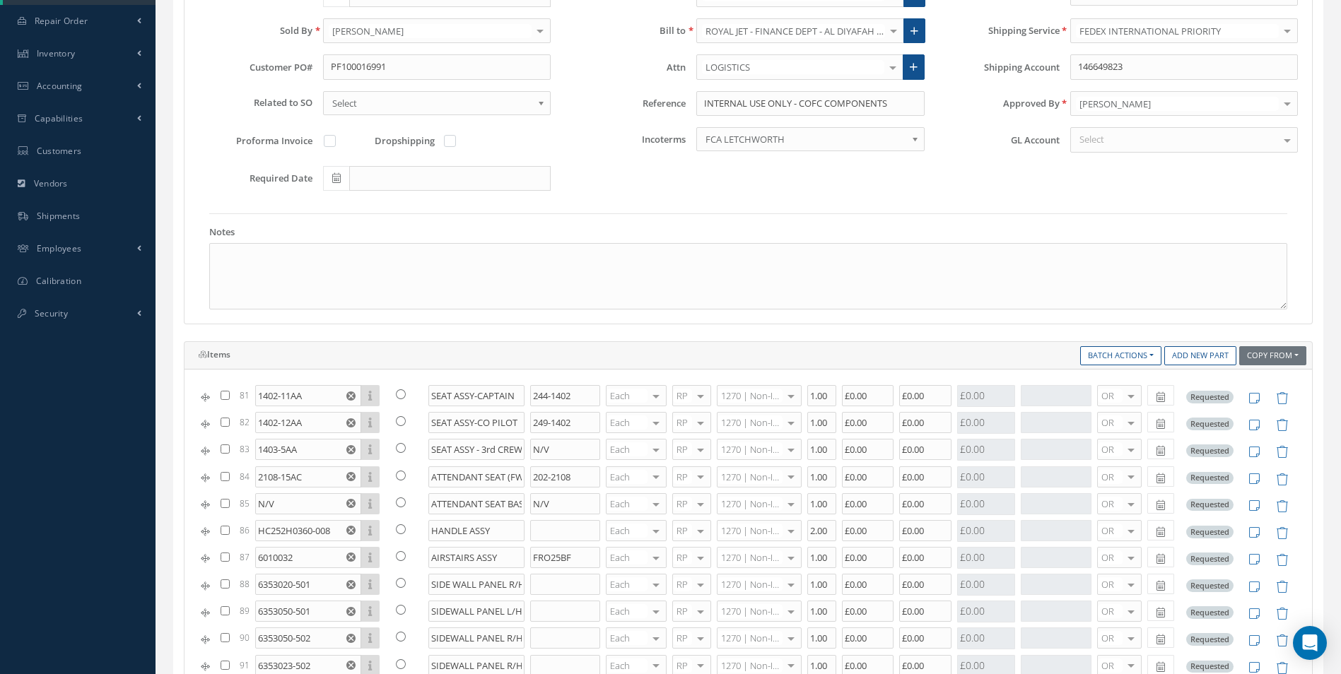
scroll to position [0, 0]
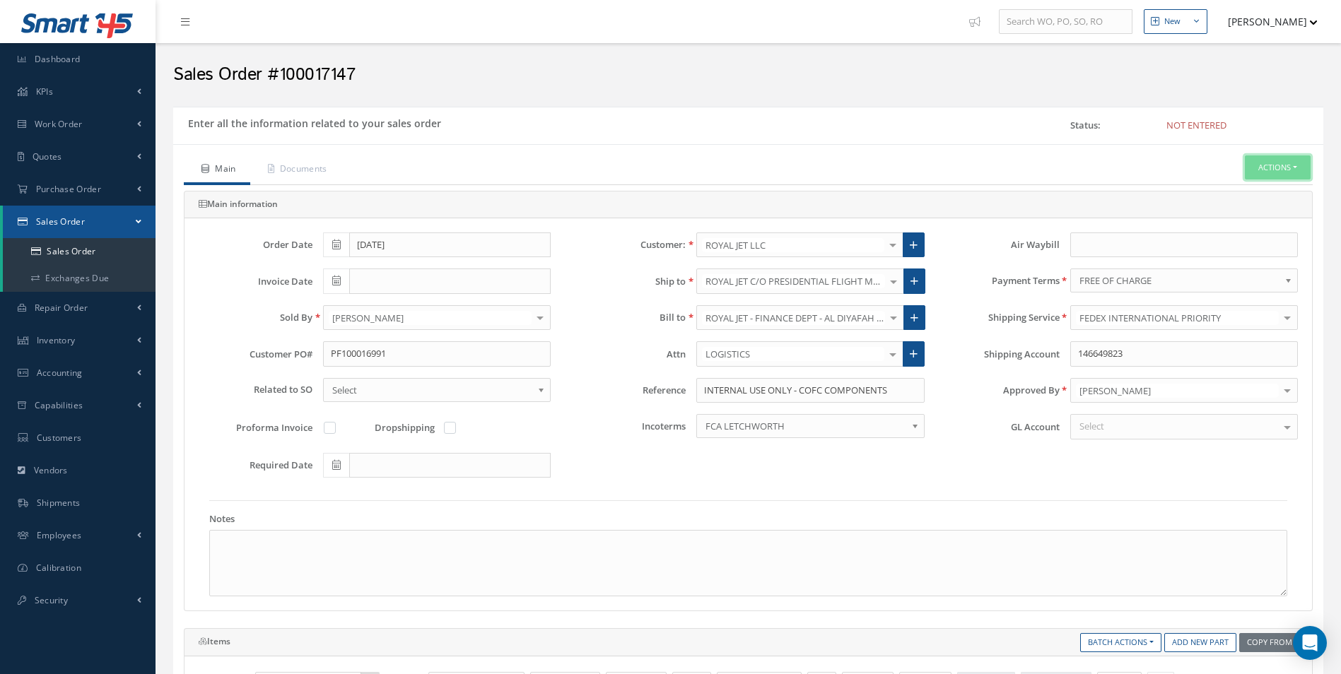
click at [1271, 170] on button "Actions" at bounding box center [1278, 167] width 66 height 25
click at [1134, 354] on link "C of C" at bounding box center [1149, 359] width 107 height 22
